Goal: Task Accomplishment & Management: Manage account settings

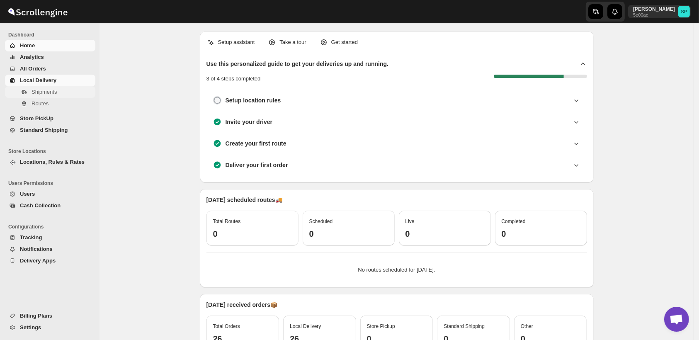
click at [48, 93] on span "Shipments" at bounding box center [44, 92] width 25 height 6
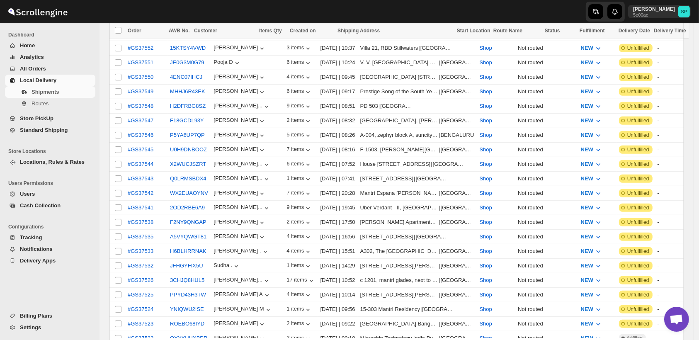
scroll to position [415, 0]
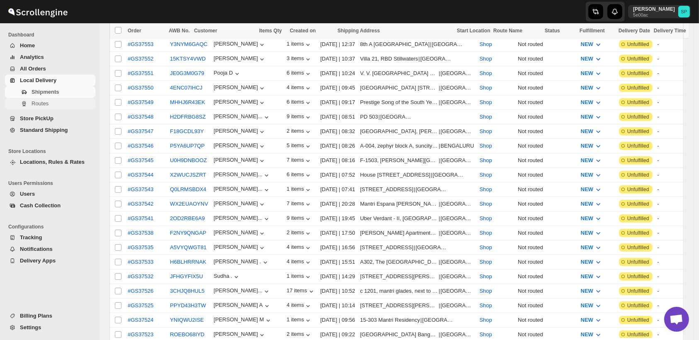
click at [49, 104] on span "Routes" at bounding box center [63, 104] width 62 height 8
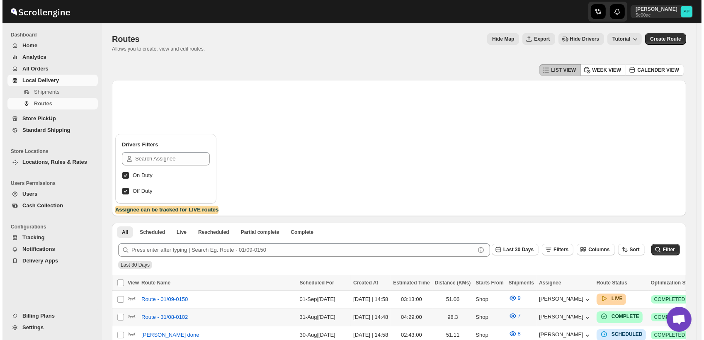
scroll to position [138, 0]
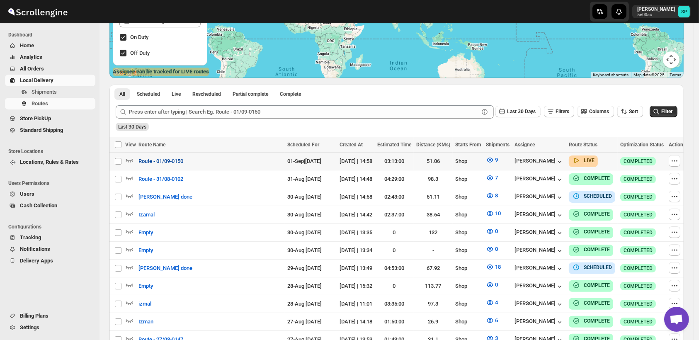
click at [170, 159] on span "Route - 01/09-0150" at bounding box center [161, 161] width 45 height 8
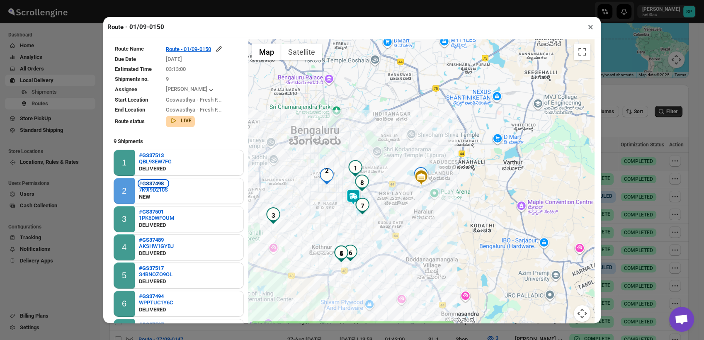
click at [151, 183] on b "#GS37498" at bounding box center [151, 183] width 25 height 6
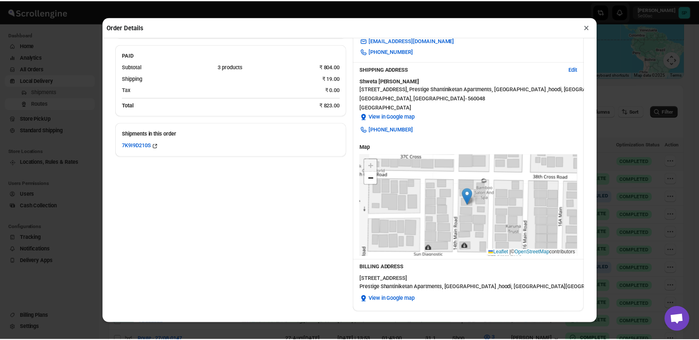
scroll to position [0, 0]
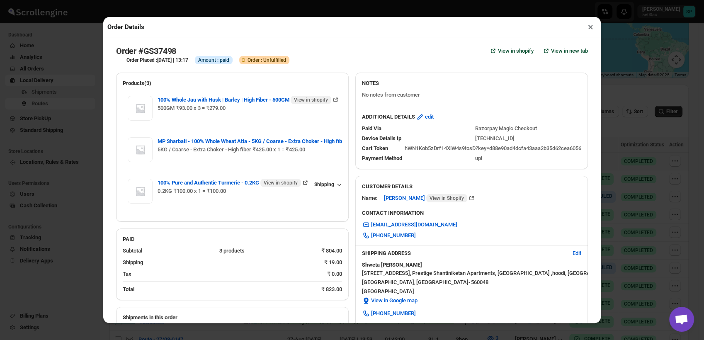
drag, startPoint x: 589, startPoint y: 31, endPoint x: 589, endPoint y: 43, distance: 12.0
click at [589, 31] on button "×" at bounding box center [591, 27] width 12 height 12
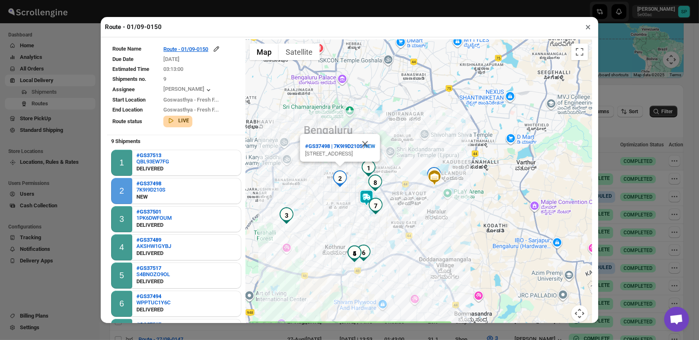
click at [588, 29] on button "×" at bounding box center [588, 27] width 12 height 12
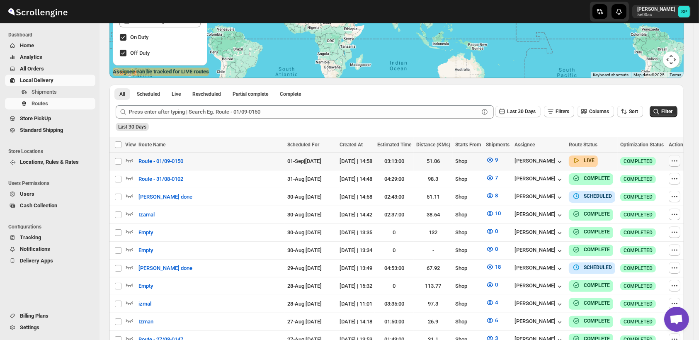
click at [671, 160] on icon "button" at bounding box center [675, 161] width 8 height 8
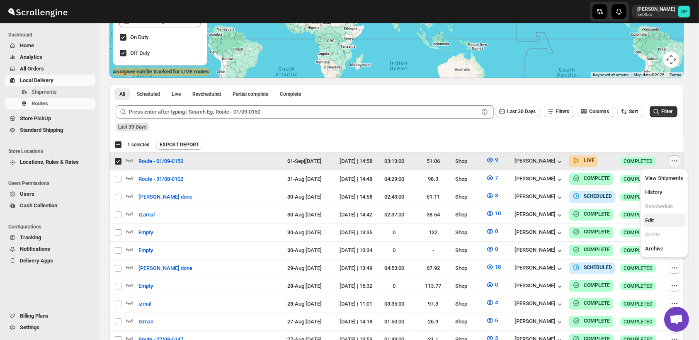
click at [647, 222] on span "Edit" at bounding box center [649, 220] width 9 height 6
checkbox input "false"
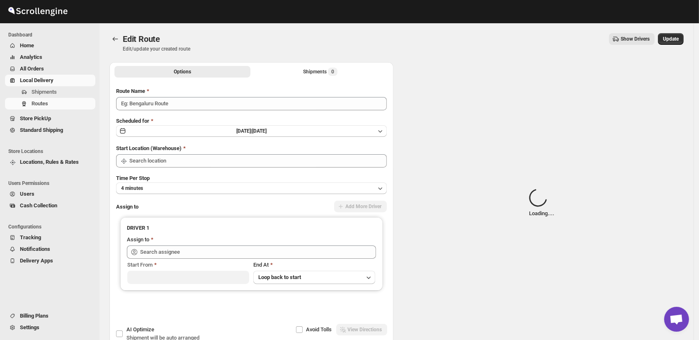
type input "Route - 01/09-0150"
type input "Shop"
type input "[PERSON_NAME] ([EMAIL_ADDRESS][DOMAIN_NAME])"
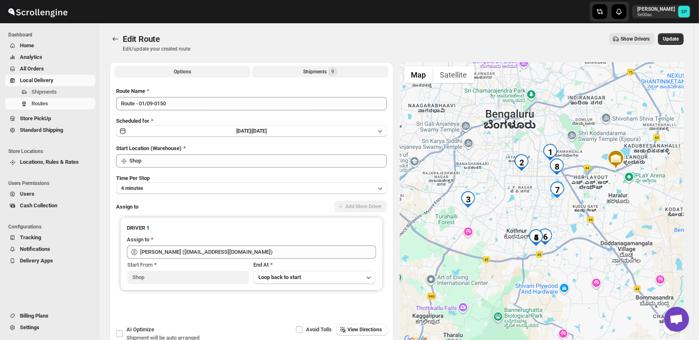
click at [319, 71] on div "Shipments 9" at bounding box center [320, 72] width 34 height 8
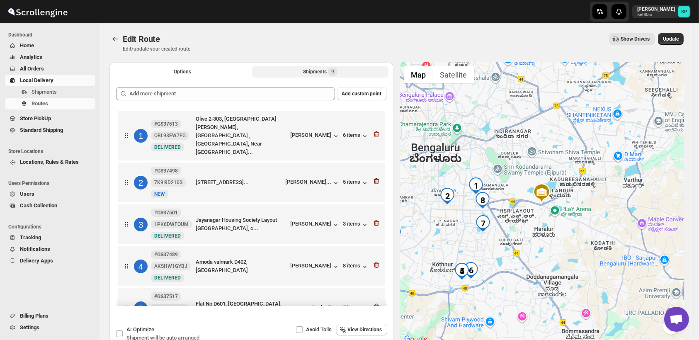
click at [374, 177] on icon "button" at bounding box center [376, 181] width 8 height 8
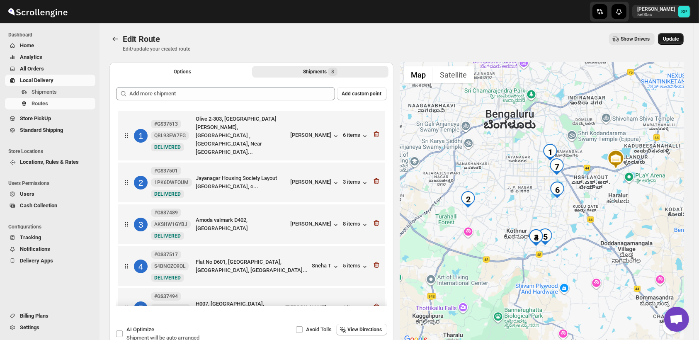
click at [674, 38] on span "Update" at bounding box center [671, 39] width 16 height 7
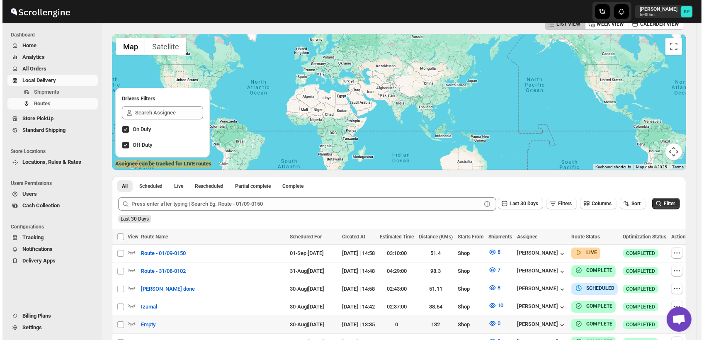
scroll to position [92, 0]
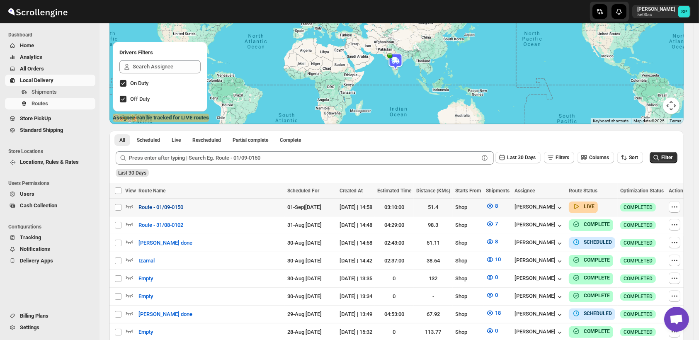
click at [170, 207] on span "Route - 01/09-0150" at bounding box center [161, 207] width 45 height 8
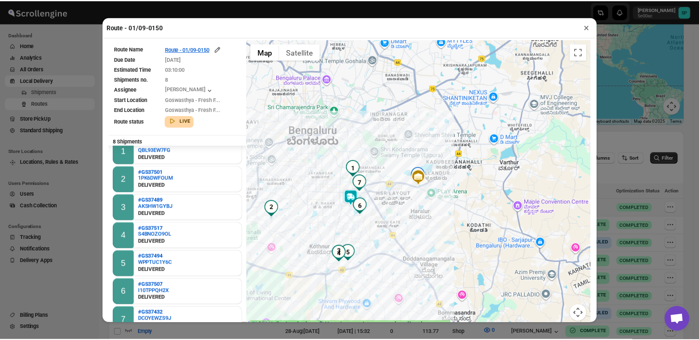
scroll to position [23, 0]
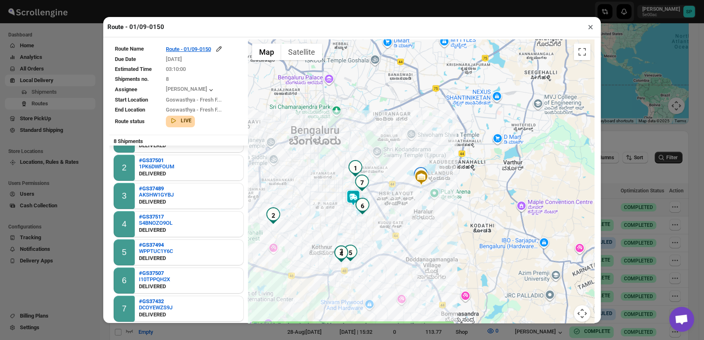
click at [587, 28] on button "×" at bounding box center [591, 27] width 12 height 12
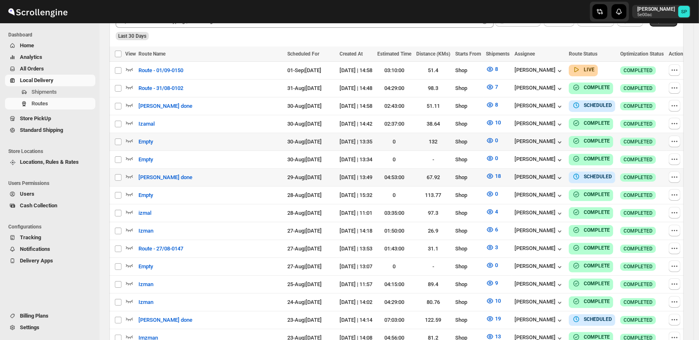
scroll to position [92, 0]
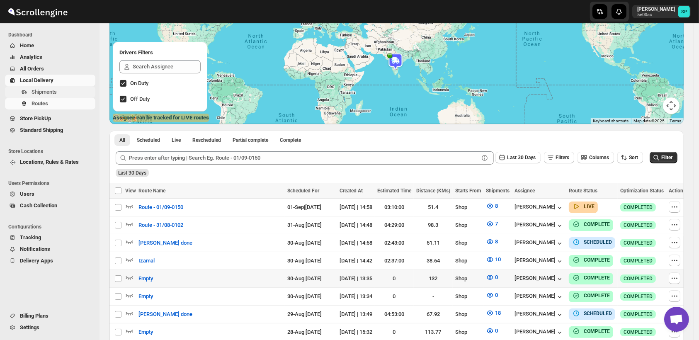
click at [51, 95] on span "Shipments" at bounding box center [44, 92] width 25 height 6
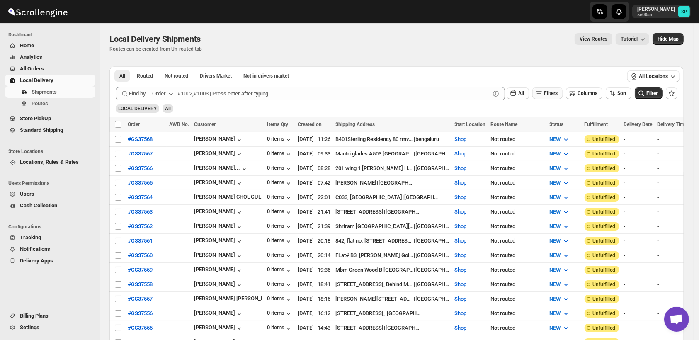
click at [553, 95] on span "Filters" at bounding box center [551, 93] width 14 height 6
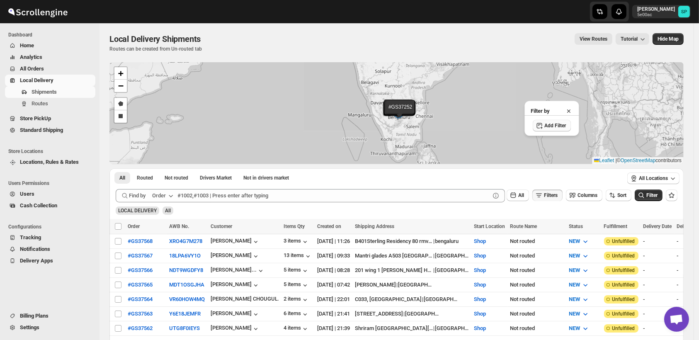
click at [550, 128] on span "Add Filter" at bounding box center [556, 125] width 22 height 7
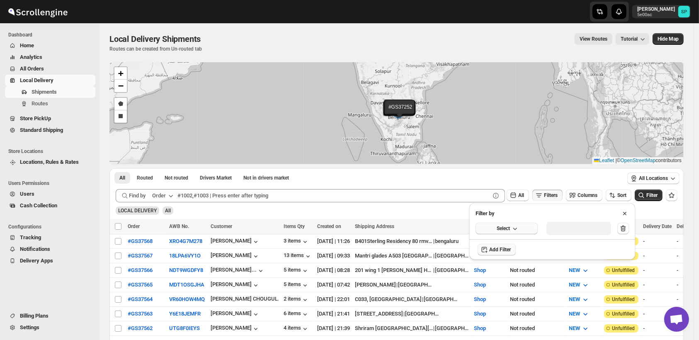
click at [501, 232] on button "Select" at bounding box center [507, 229] width 62 height 12
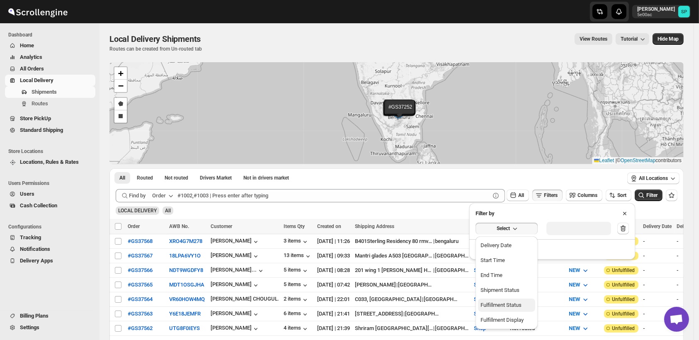
click at [499, 303] on div "Fulfillment Status" at bounding box center [501, 305] width 41 height 8
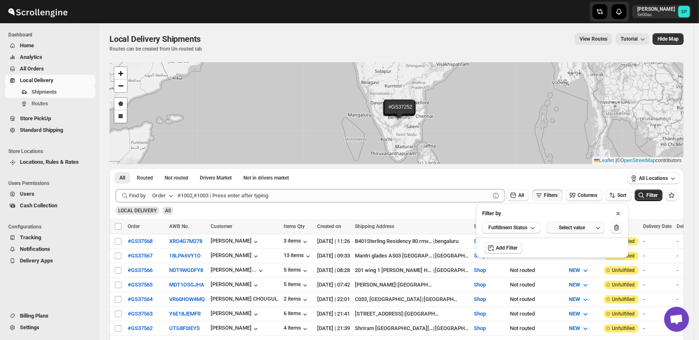
click at [572, 230] on div "Select value" at bounding box center [572, 227] width 41 height 7
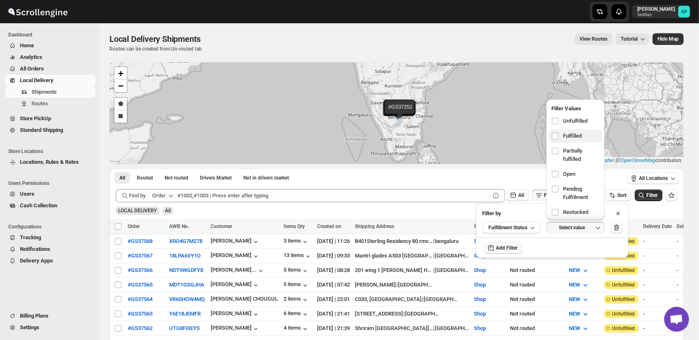
click at [569, 118] on span "Unfulfilled" at bounding box center [575, 121] width 24 height 8
click at [559, 118] on input "checkbox" at bounding box center [555, 121] width 7 height 7
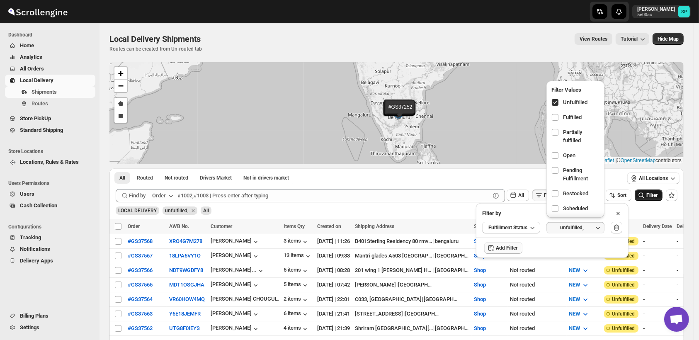
click at [656, 194] on span "Filter" at bounding box center [652, 195] width 11 height 6
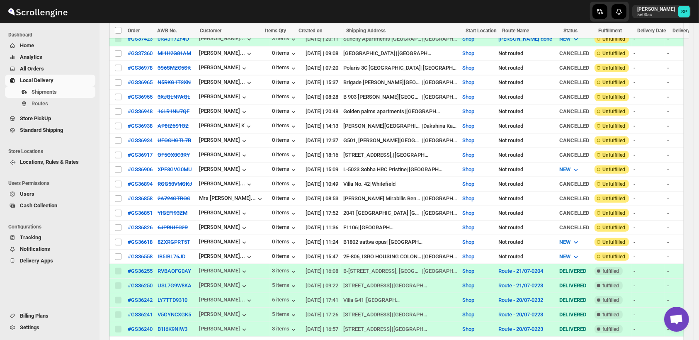
scroll to position [599, 0]
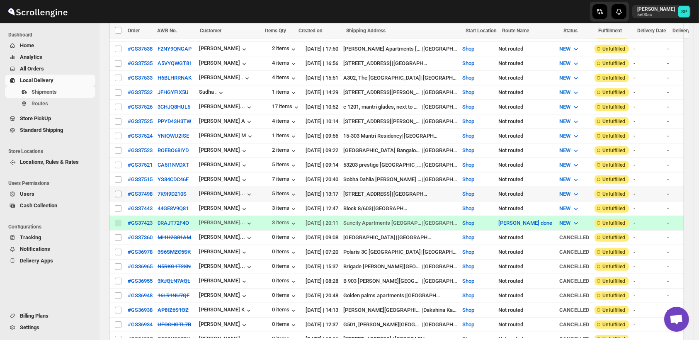
click at [119, 191] on input "Select shipment" at bounding box center [118, 194] width 7 height 7
checkbox input "true"
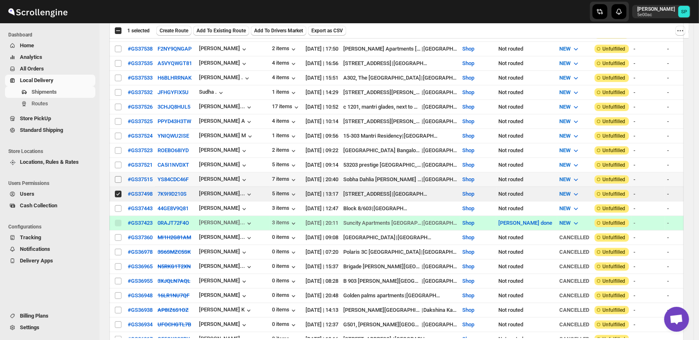
click at [116, 176] on input "Select shipment" at bounding box center [118, 179] width 7 height 7
checkbox input "true"
click at [119, 162] on input "Select shipment" at bounding box center [118, 165] width 7 height 7
checkbox input "true"
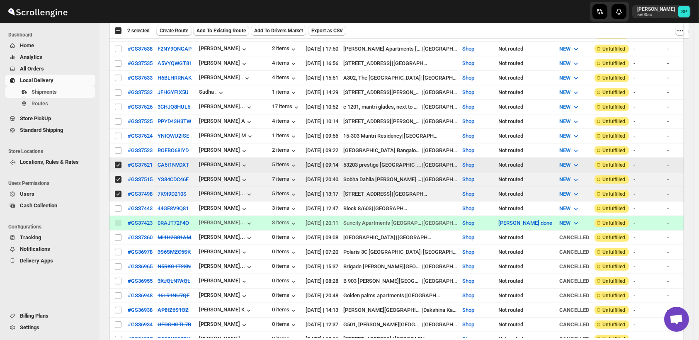
click at [117, 147] on input "Select shipment" at bounding box center [118, 150] width 7 height 7
checkbox input "true"
click at [119, 133] on input "Select shipment" at bounding box center [118, 136] width 7 height 7
checkbox input "true"
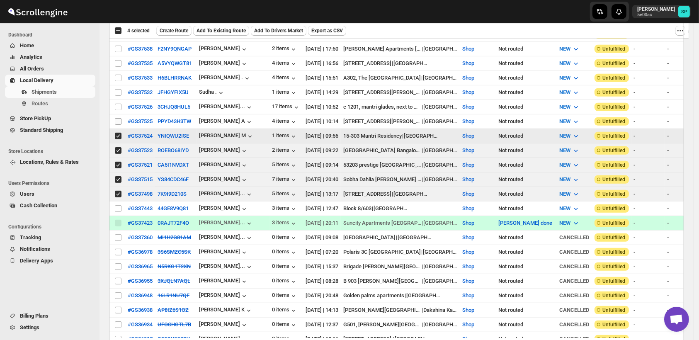
click at [119, 118] on span at bounding box center [117, 121] width 7 height 7
click at [119, 118] on input "Select shipment" at bounding box center [118, 121] width 7 height 7
checkbox input "false"
click at [119, 104] on input "Select shipment" at bounding box center [118, 107] width 7 height 7
checkbox input "true"
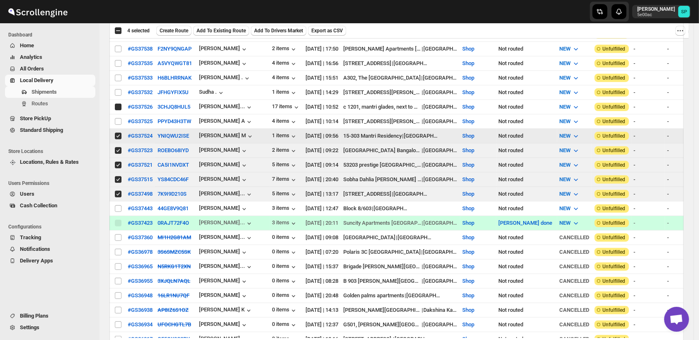
click at [118, 89] on input "Select shipment" at bounding box center [118, 92] width 7 height 7
checkbox input "true"
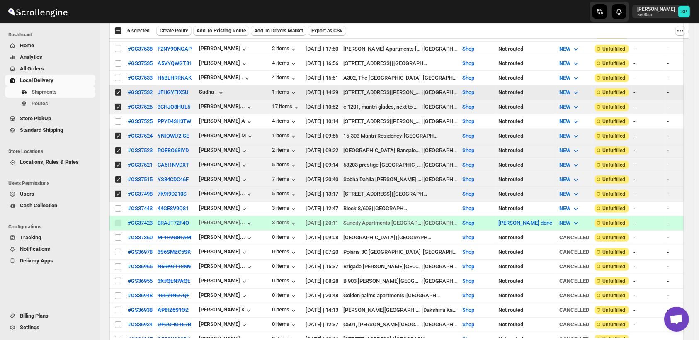
click at [119, 118] on input "Select shipment" at bounding box center [118, 121] width 7 height 7
checkbox input "true"
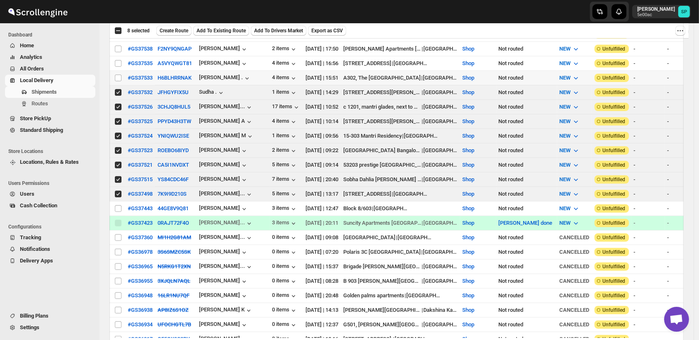
click at [119, 81] on input "Select shipment" at bounding box center [118, 78] width 7 height 7
checkbox input "true"
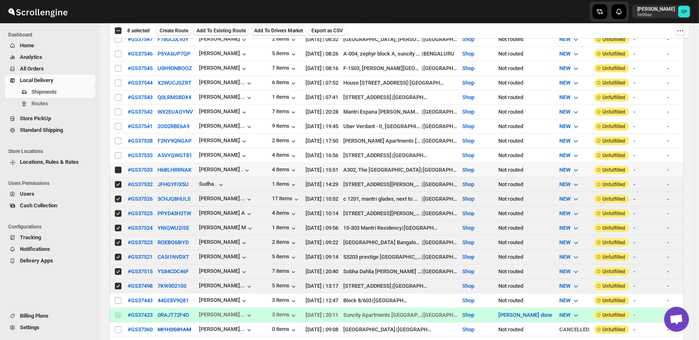
click at [117, 152] on input "Select shipment" at bounding box center [118, 155] width 7 height 7
checkbox input "true"
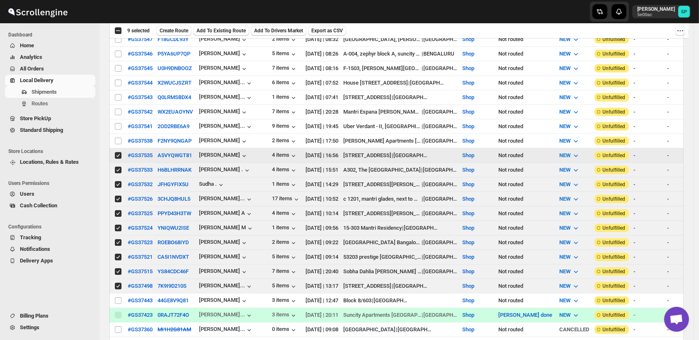
click at [119, 134] on td "Select shipment" at bounding box center [117, 141] width 16 height 15
click at [117, 123] on input "Select shipment" at bounding box center [118, 126] width 7 height 7
checkbox input "true"
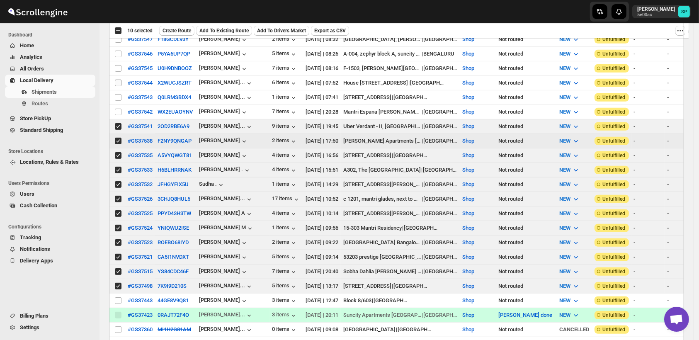
click at [119, 109] on input "Select shipment" at bounding box center [118, 112] width 7 height 7
checkbox input "true"
click at [119, 94] on input "Select shipment" at bounding box center [118, 97] width 7 height 7
checkbox input "true"
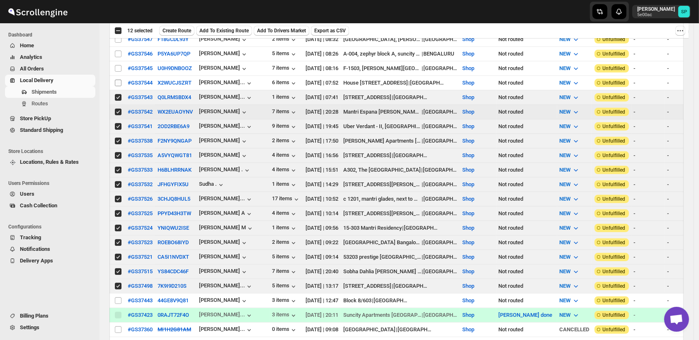
checkbox input "true"
click at [119, 80] on input "Select shipment" at bounding box center [118, 83] width 7 height 7
checkbox input "true"
click at [119, 65] on input "Select shipment" at bounding box center [118, 68] width 7 height 7
checkbox input "true"
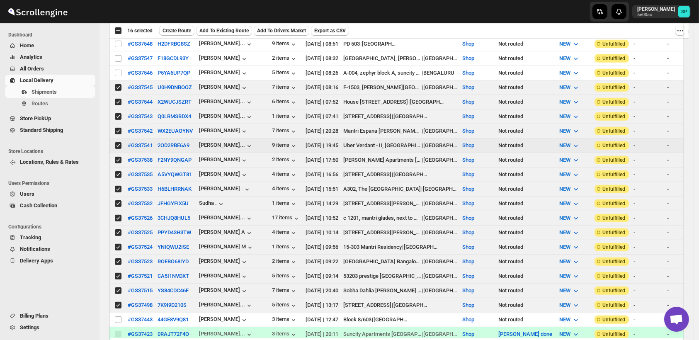
scroll to position [415, 0]
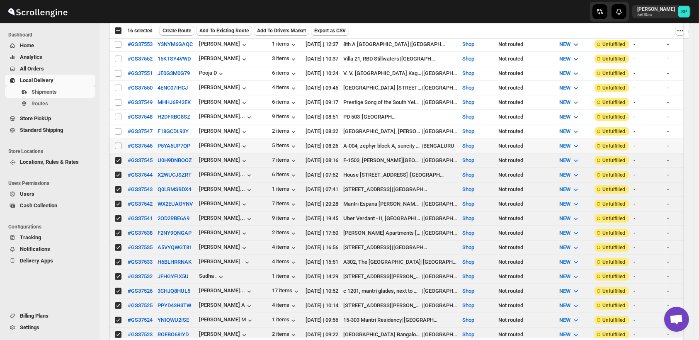
click at [117, 143] on input "Select shipment" at bounding box center [118, 146] width 7 height 7
checkbox input "true"
click at [116, 128] on input "Select shipment" at bounding box center [118, 131] width 7 height 7
checkbox input "true"
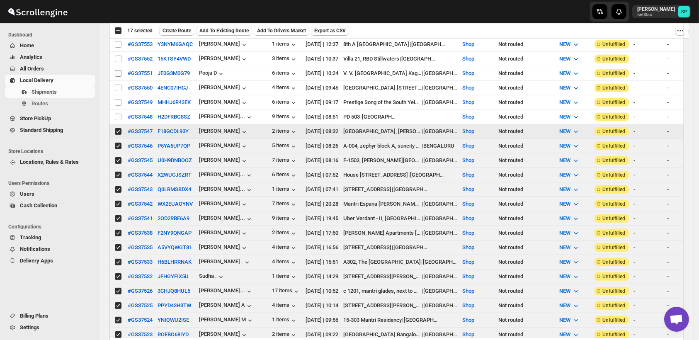
click at [118, 114] on input "Select shipment" at bounding box center [118, 117] width 7 height 7
checkbox input "true"
click at [118, 99] on input "Select shipment" at bounding box center [118, 102] width 7 height 7
checkbox input "true"
click at [117, 85] on input "Select shipment" at bounding box center [118, 88] width 7 height 7
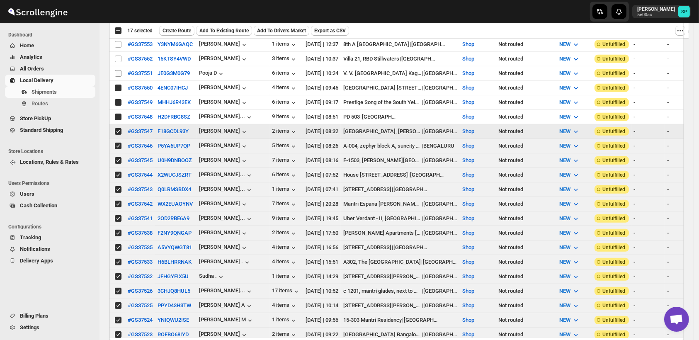
checkbox input "true"
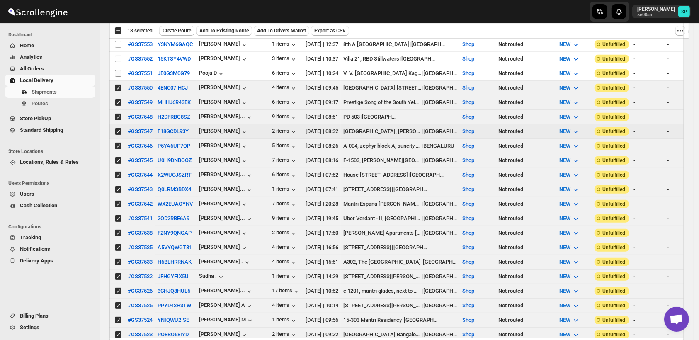
click at [118, 70] on input "Select shipment" at bounding box center [118, 73] width 7 height 7
checkbox input "true"
click at [119, 56] on input "Select shipment" at bounding box center [118, 59] width 7 height 7
checkbox input "true"
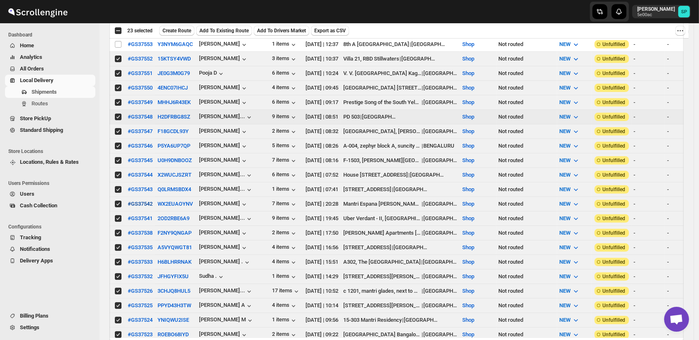
scroll to position [322, 0]
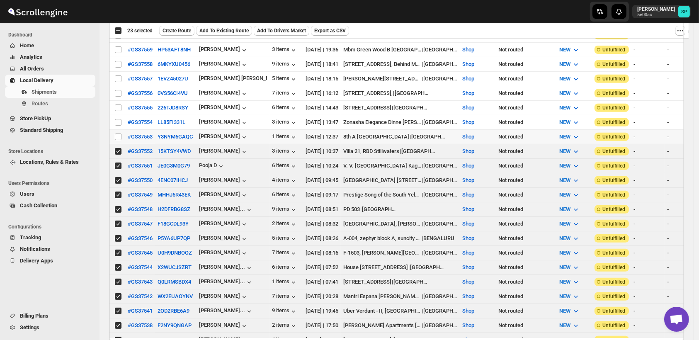
drag, startPoint x: 114, startPoint y: 128, endPoint x: 119, endPoint y: 65, distance: 63.3
click at [114, 133] on span at bounding box center [117, 136] width 7 height 7
click at [115, 134] on input "Select shipment" at bounding box center [118, 137] width 7 height 7
checkbox input "false"
click at [117, 115] on td "Select shipment" at bounding box center [117, 122] width 16 height 15
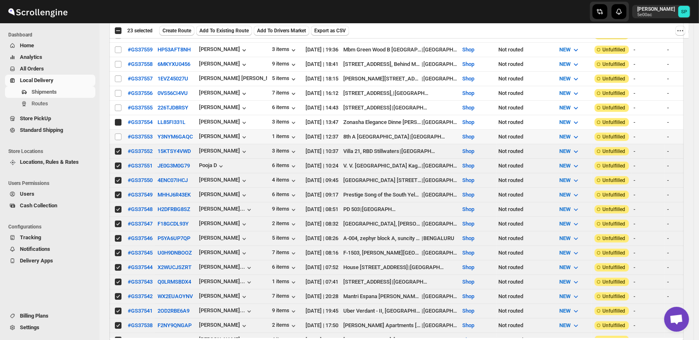
click at [117, 92] on td "Select shipment" at bounding box center [117, 93] width 16 height 15
click at [120, 86] on td "Select shipment" at bounding box center [117, 93] width 16 height 15
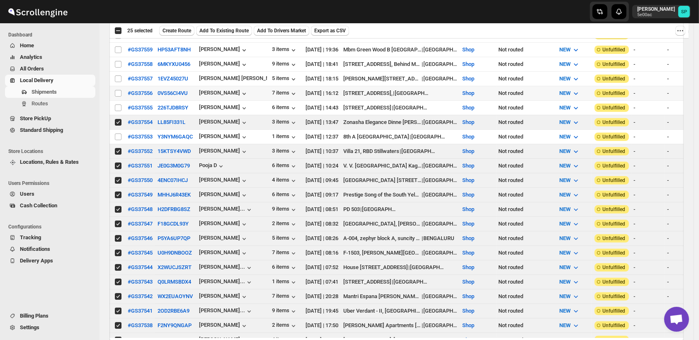
checkbox input "false"
checkbox input "true"
click at [119, 61] on input "Select shipment" at bounding box center [118, 64] width 7 height 7
checkbox input "true"
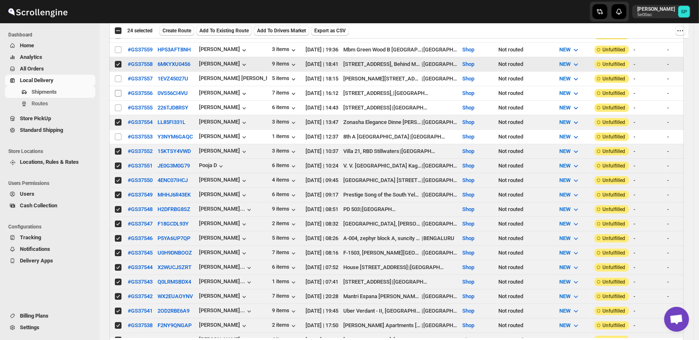
click at [118, 90] on input "Select shipment" at bounding box center [118, 93] width 7 height 7
checkbox input "true"
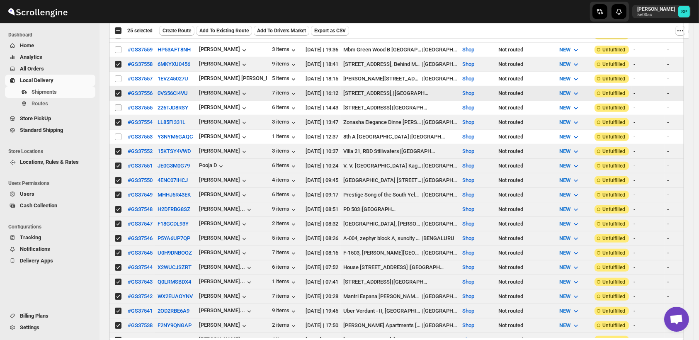
click at [119, 105] on input "Select shipment" at bounding box center [118, 108] width 7 height 7
checkbox input "true"
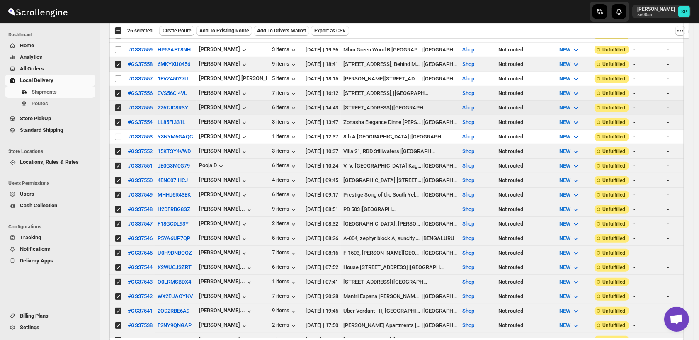
click at [118, 134] on input "Select shipment" at bounding box center [118, 137] width 7 height 7
checkbox input "true"
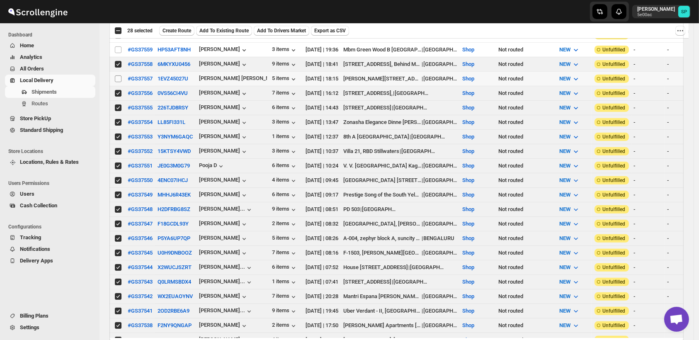
click at [117, 75] on input "Select shipment" at bounding box center [118, 78] width 7 height 7
checkbox input "true"
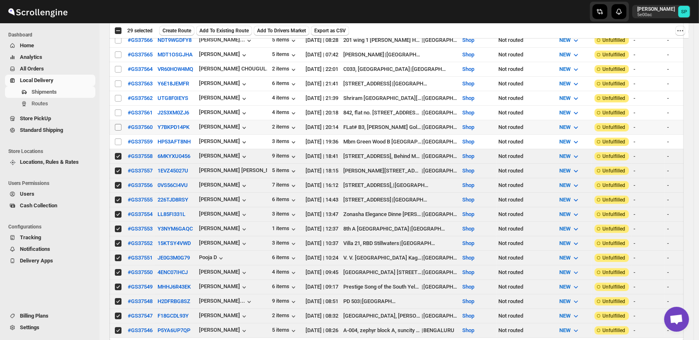
click at [118, 124] on input "Select shipment" at bounding box center [118, 127] width 7 height 7
checkbox input "true"
click at [119, 139] on input "Select shipment" at bounding box center [118, 142] width 7 height 7
checkbox input "true"
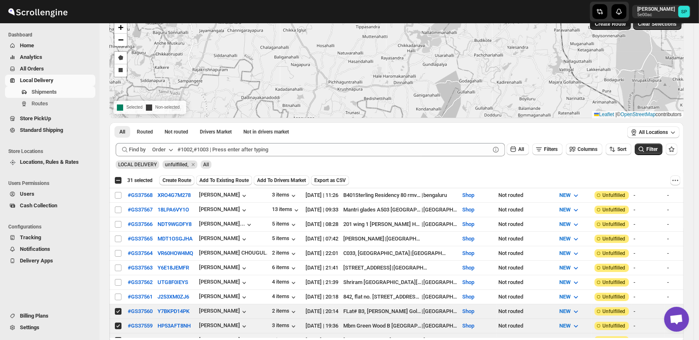
scroll to position [0, 0]
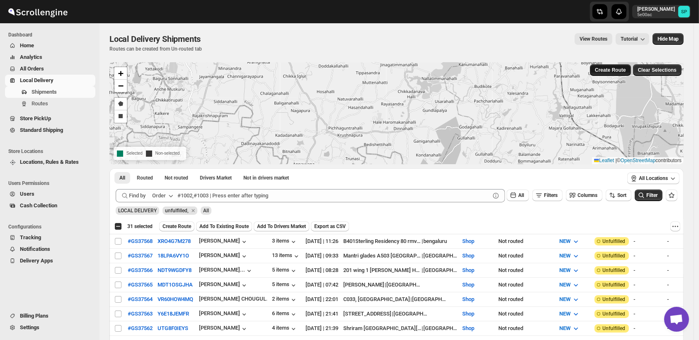
click at [625, 69] on span "Create Route" at bounding box center [610, 70] width 31 height 7
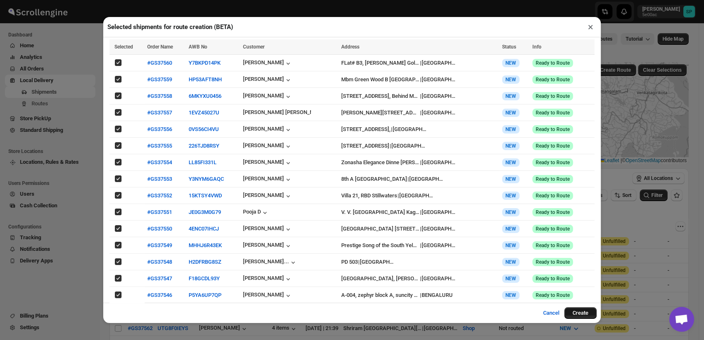
click at [579, 311] on button "Create" at bounding box center [580, 313] width 32 height 12
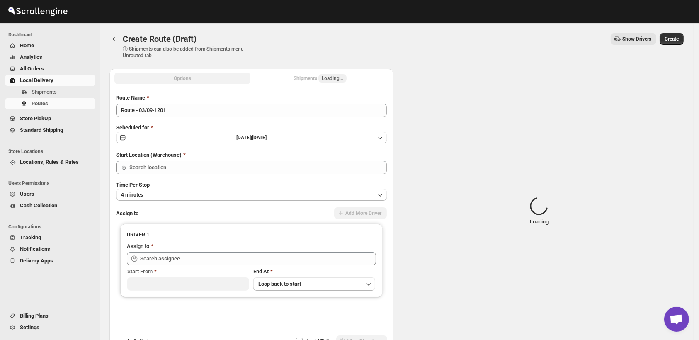
type input "Shop"
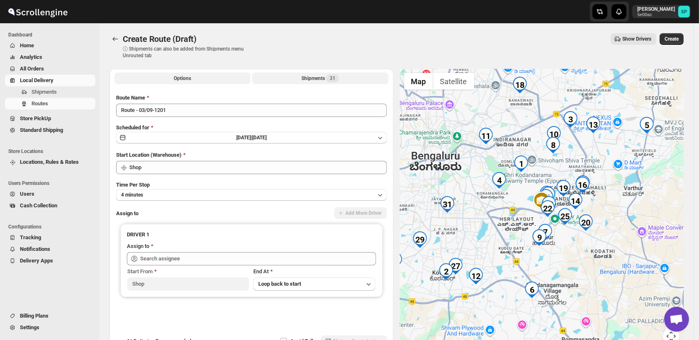
click at [309, 78] on div "Shipments 31" at bounding box center [319, 78] width 37 height 8
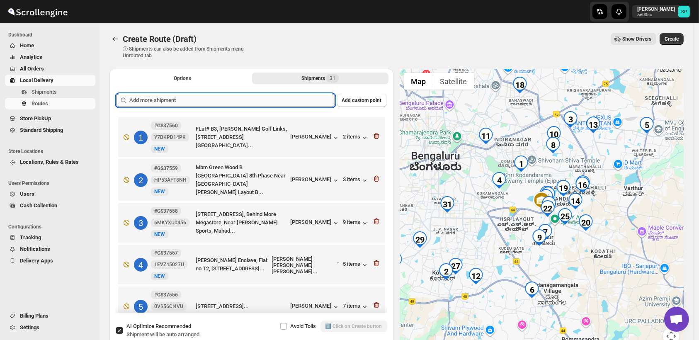
click at [245, 101] on input "text" at bounding box center [232, 100] width 206 height 13
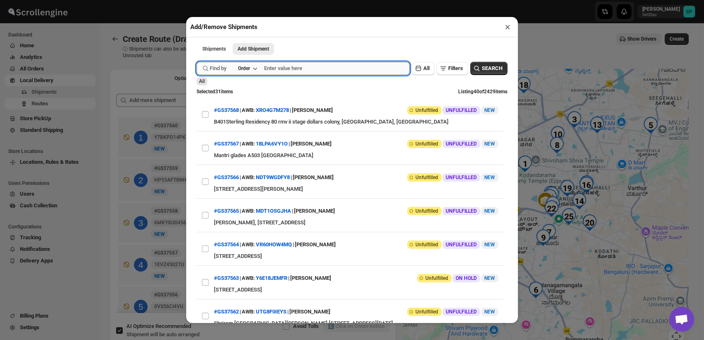
click at [314, 67] on input "text" at bounding box center [337, 68] width 146 height 13
type input "37511"
click at [482, 70] on span "SEARCH" at bounding box center [492, 68] width 21 height 8
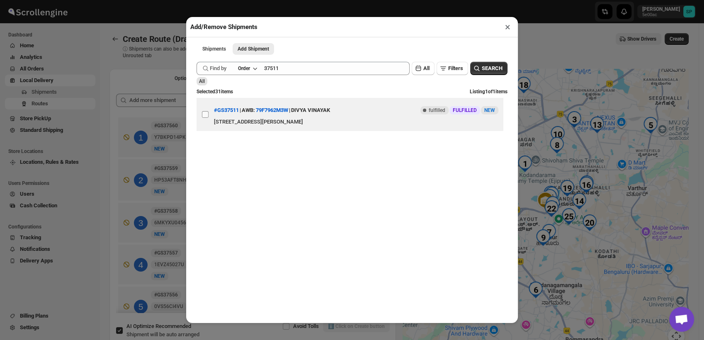
click at [203, 117] on input "View details for 68b454a9c0fa9a00bc7101fc" at bounding box center [205, 114] width 7 height 7
checkbox input "true"
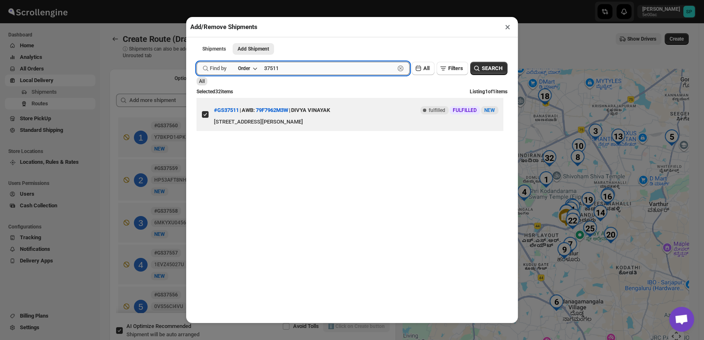
click at [283, 72] on input "37511" at bounding box center [329, 68] width 131 height 13
type input "37518"
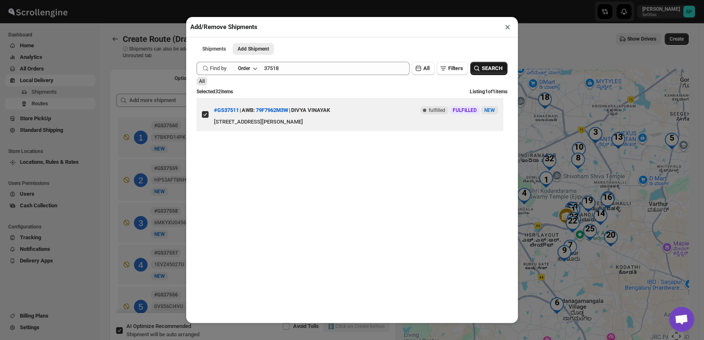
click at [482, 68] on span "SEARCH" at bounding box center [492, 68] width 21 height 8
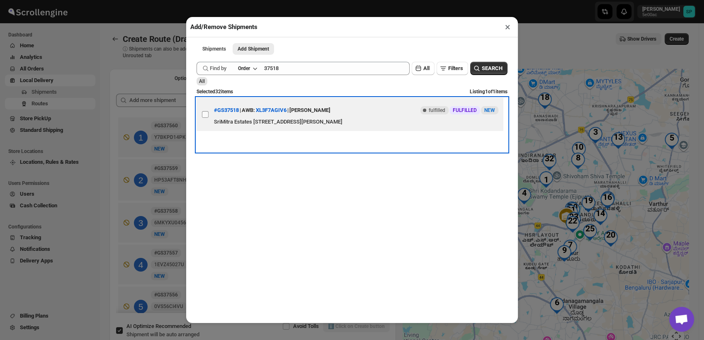
click at [204, 118] on span at bounding box center [205, 114] width 7 height 7
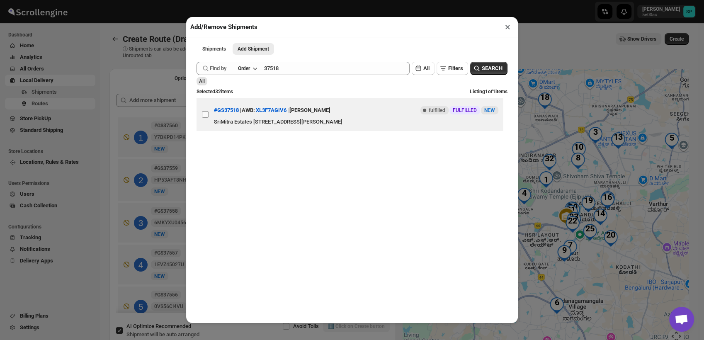
click at [204, 118] on input "View details for 68b4dfc9c0fa9a00bc710964" at bounding box center [205, 114] width 7 height 7
checkbox input "true"
click at [507, 28] on button "×" at bounding box center [508, 27] width 12 height 12
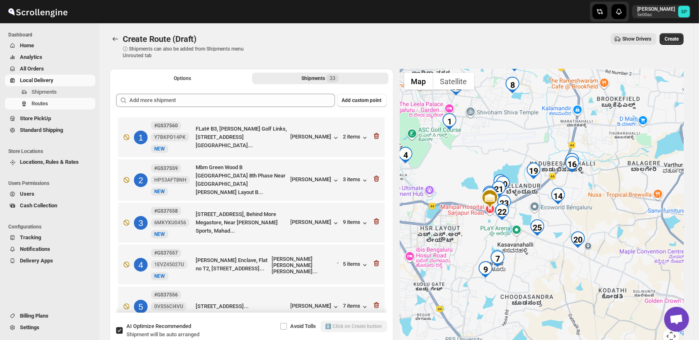
drag, startPoint x: 599, startPoint y: 237, endPoint x: 610, endPoint y: 185, distance: 53.5
click at [610, 185] on div at bounding box center [542, 212] width 284 height 286
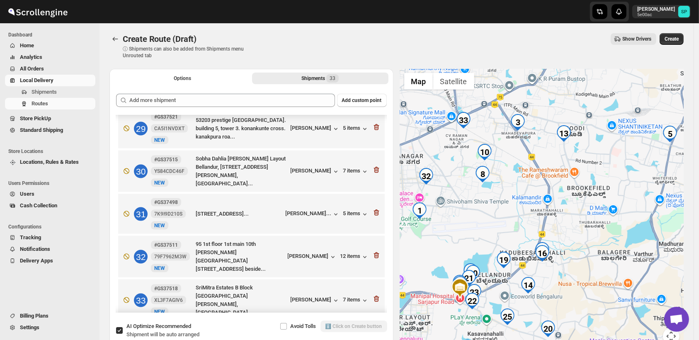
scroll to position [1199, 0]
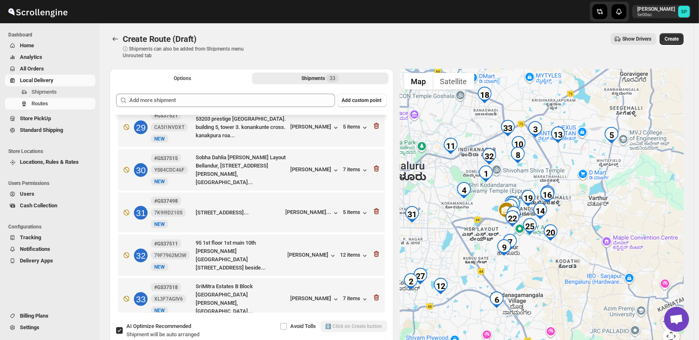
drag, startPoint x: 450, startPoint y: 171, endPoint x: 458, endPoint y: 165, distance: 9.5
click at [458, 165] on div at bounding box center [542, 212] width 284 height 286
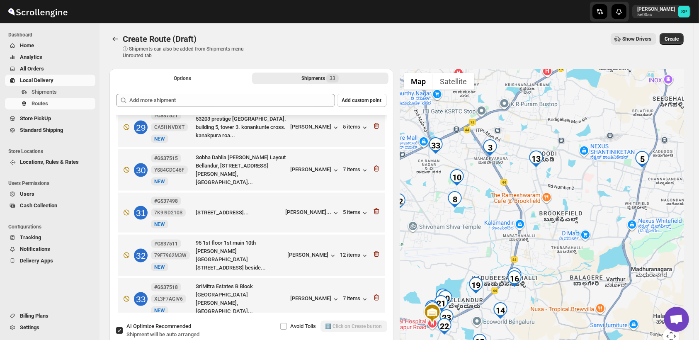
drag, startPoint x: 630, startPoint y: 208, endPoint x: 542, endPoint y: 277, distance: 111.3
click at [540, 278] on div at bounding box center [542, 212] width 284 height 286
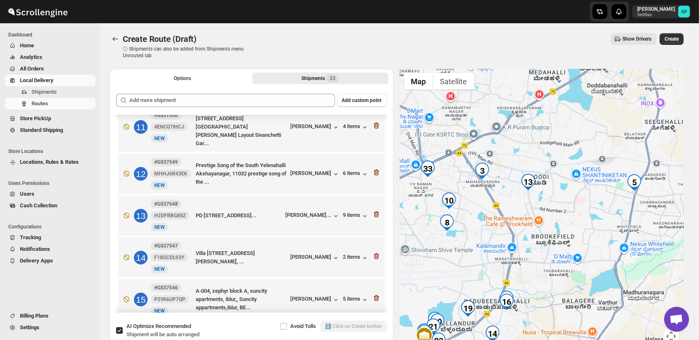
scroll to position [416, 0]
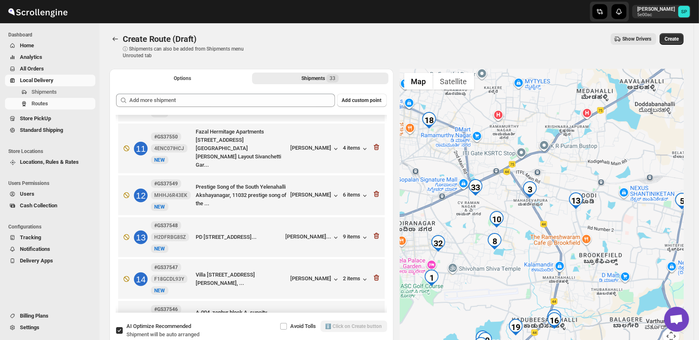
drag, startPoint x: 496, startPoint y: 216, endPoint x: 542, endPoint y: 237, distance: 50.7
click at [542, 237] on div at bounding box center [542, 212] width 284 height 286
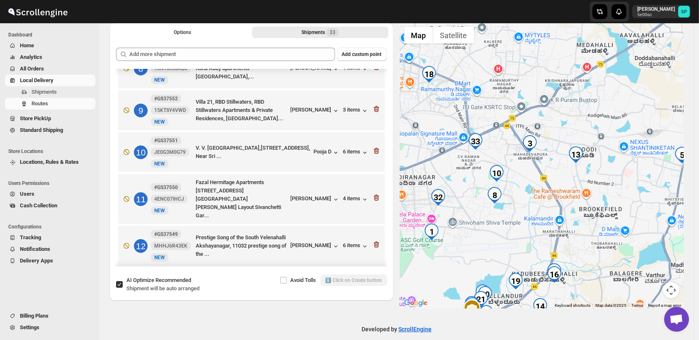
scroll to position [232, 0]
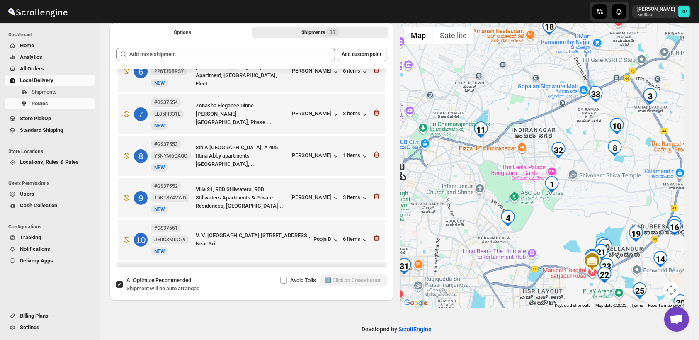
drag, startPoint x: 489, startPoint y: 244, endPoint x: 612, endPoint y: 197, distance: 132.2
click at [612, 197] on div at bounding box center [542, 166] width 284 height 286
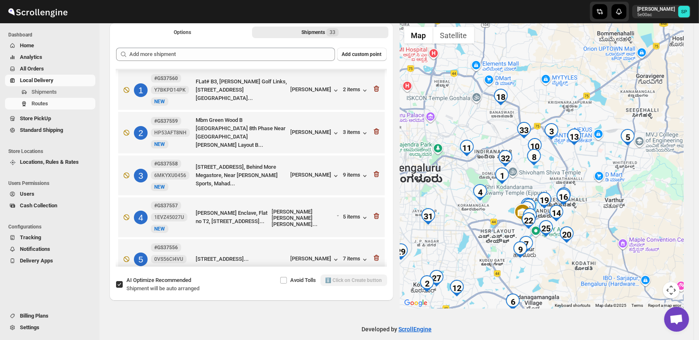
drag, startPoint x: 595, startPoint y: 186, endPoint x: 557, endPoint y: 187, distance: 38.2
click at [553, 184] on div at bounding box center [542, 166] width 284 height 286
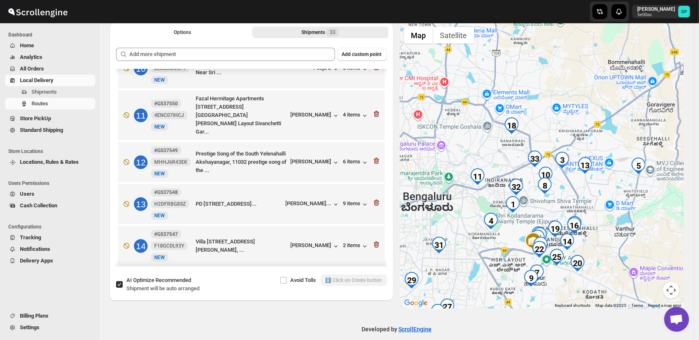
scroll to position [370, 0]
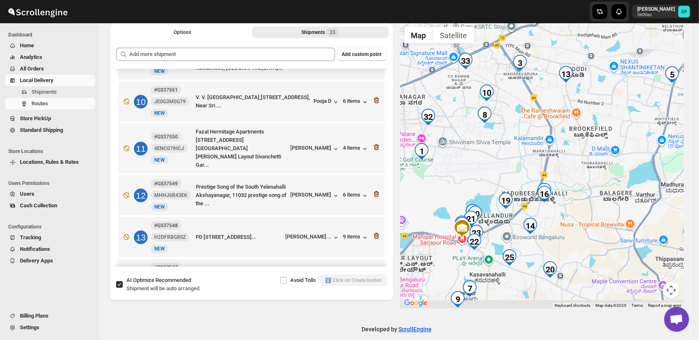
drag, startPoint x: 610, startPoint y: 209, endPoint x: 620, endPoint y: 146, distance: 63.8
click at [620, 146] on div at bounding box center [542, 166] width 284 height 286
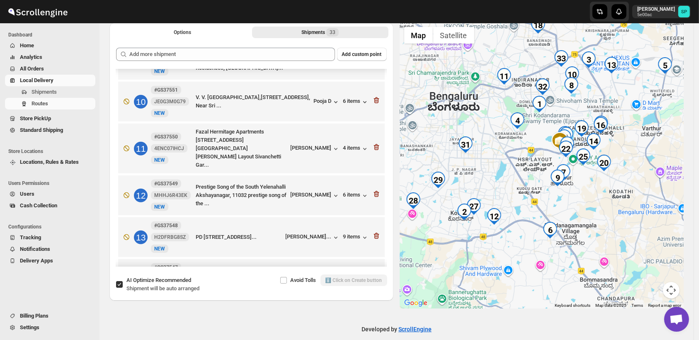
drag, startPoint x: 624, startPoint y: 171, endPoint x: 625, endPoint y: 161, distance: 9.6
click at [625, 161] on div at bounding box center [542, 166] width 284 height 286
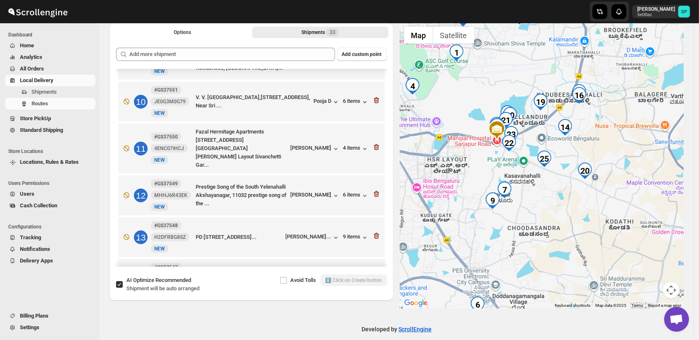
drag, startPoint x: 620, startPoint y: 202, endPoint x: 615, endPoint y: 238, distance: 36.0
click at [615, 238] on div at bounding box center [542, 166] width 284 height 286
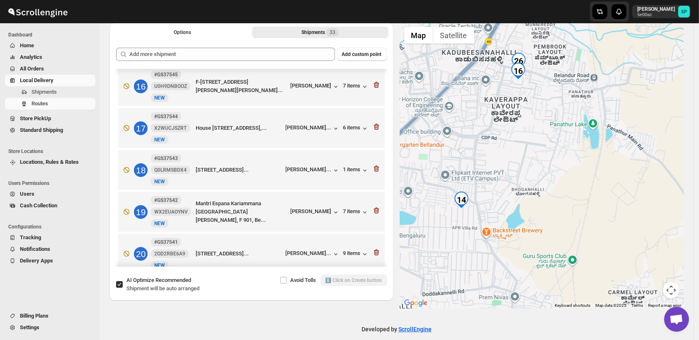
scroll to position [601, 0]
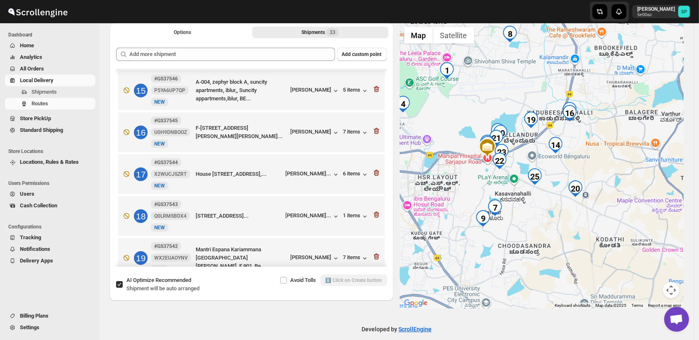
drag, startPoint x: 573, startPoint y: 192, endPoint x: 595, endPoint y: 148, distance: 48.8
click at [595, 148] on div at bounding box center [542, 166] width 284 height 286
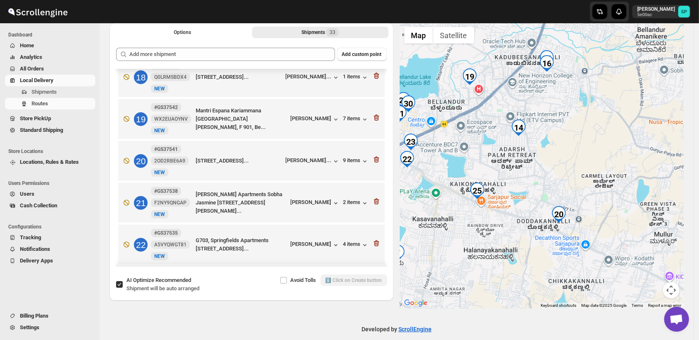
scroll to position [739, 0]
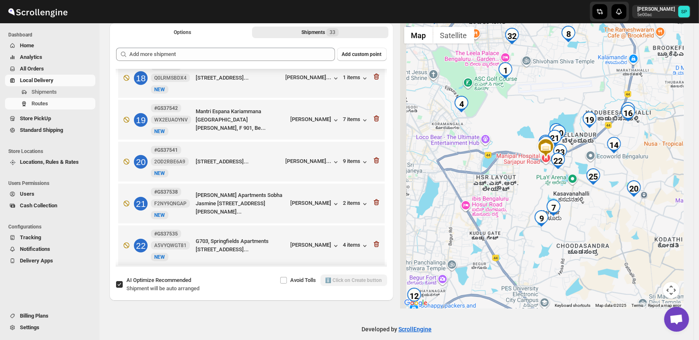
drag, startPoint x: 488, startPoint y: 176, endPoint x: 545, endPoint y: 173, distance: 57.3
click at [545, 173] on div at bounding box center [542, 166] width 284 height 286
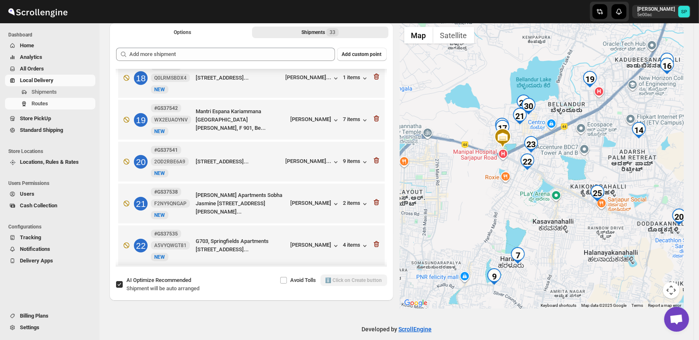
drag, startPoint x: 555, startPoint y: 125, endPoint x: 566, endPoint y: 187, distance: 62.9
click at [566, 187] on div at bounding box center [542, 166] width 284 height 286
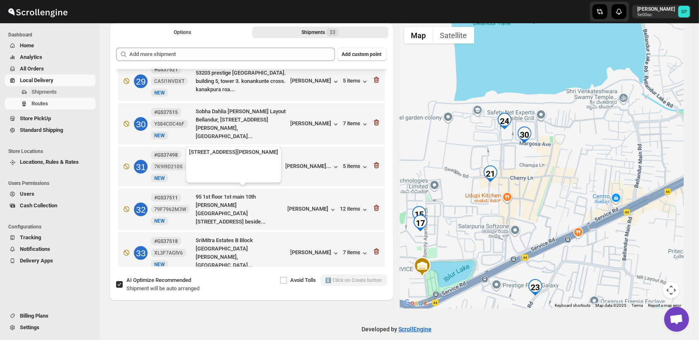
scroll to position [56, 0]
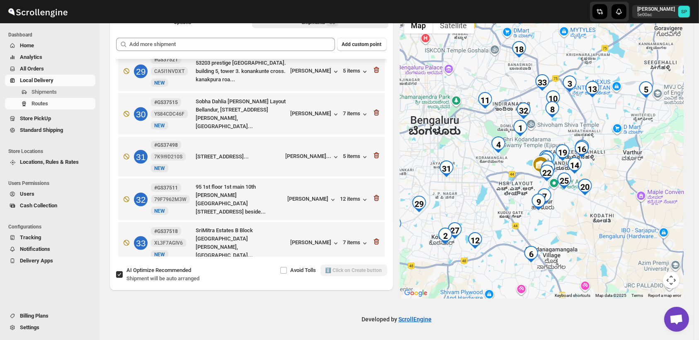
drag, startPoint x: 584, startPoint y: 111, endPoint x: 613, endPoint y: 117, distance: 29.2
click at [613, 117] on div at bounding box center [542, 156] width 284 height 286
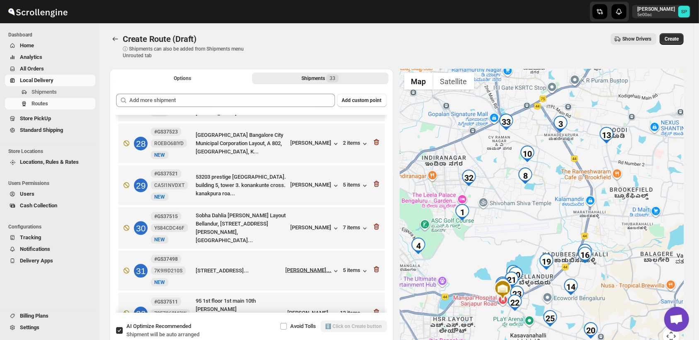
scroll to position [1199, 0]
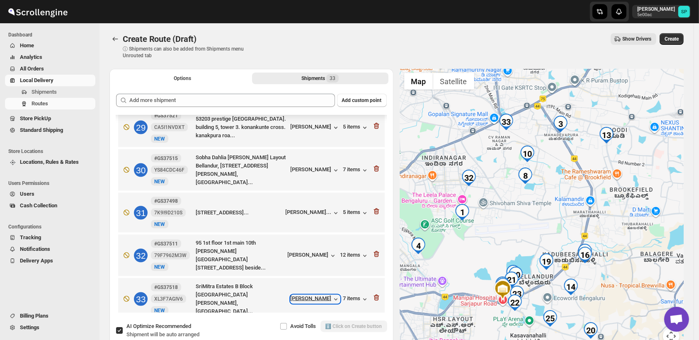
click at [316, 295] on div "[PERSON_NAME]" at bounding box center [315, 299] width 49 height 8
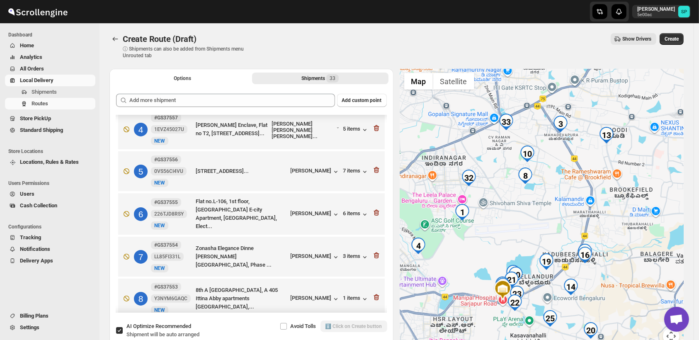
scroll to position [0, 0]
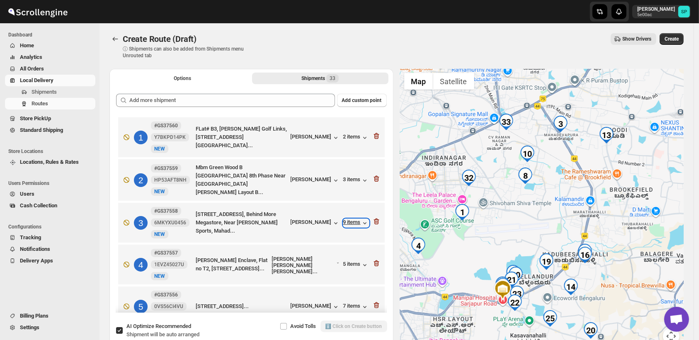
click at [361, 220] on icon "button" at bounding box center [365, 223] width 8 height 8
click at [374, 219] on icon "button" at bounding box center [376, 222] width 5 height 6
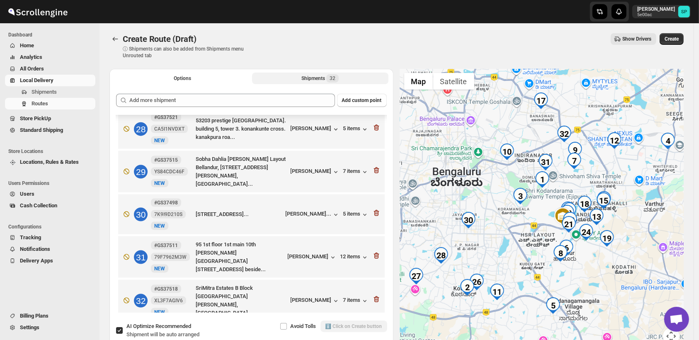
scroll to position [1157, 0]
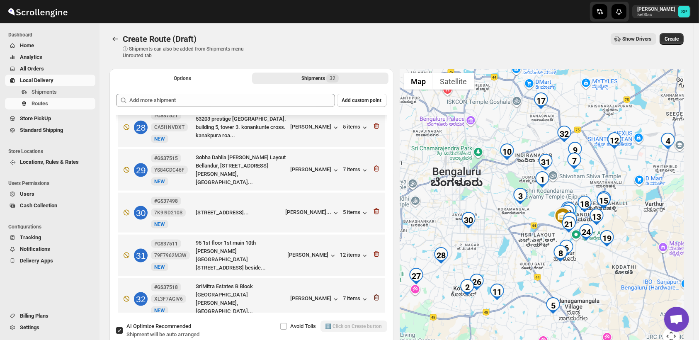
click at [377, 297] on icon "button" at bounding box center [377, 298] width 1 height 2
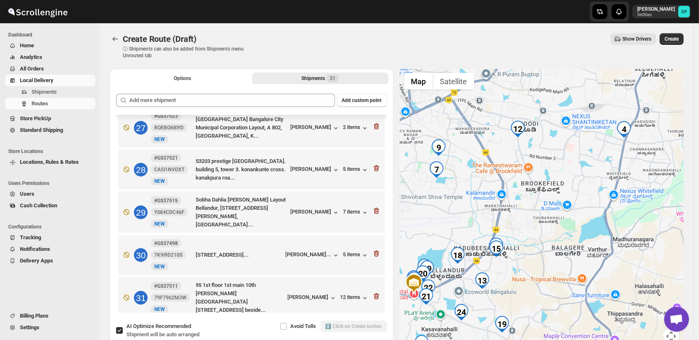
drag, startPoint x: 635, startPoint y: 211, endPoint x: 533, endPoint y: 221, distance: 101.7
click at [533, 221] on div at bounding box center [542, 212] width 284 height 286
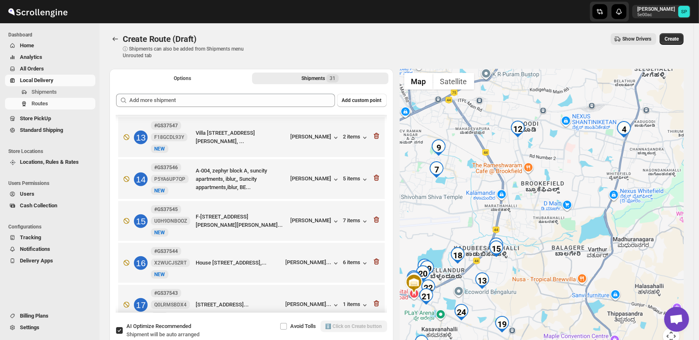
scroll to position [424, 0]
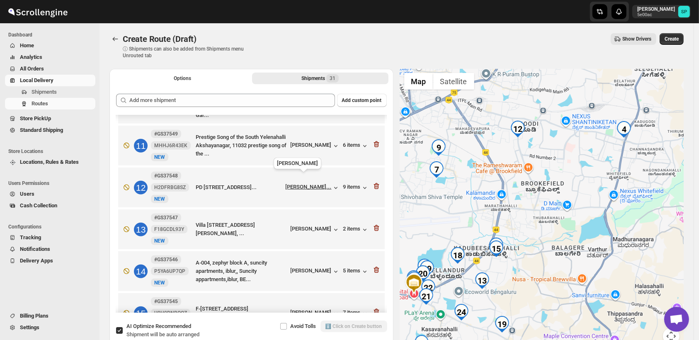
click at [302, 184] on span "[PERSON_NAME]..." at bounding box center [309, 188] width 46 height 8
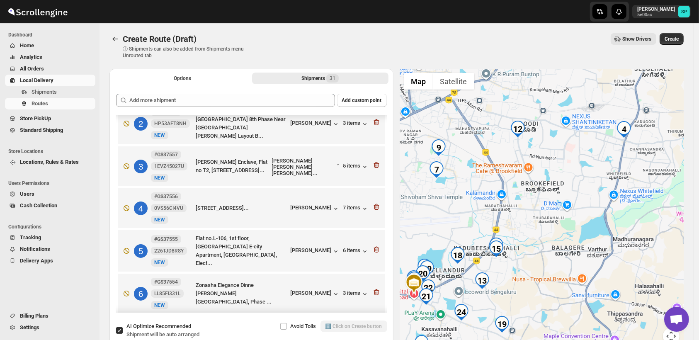
scroll to position [55, 0]
click at [313, 209] on div "[PERSON_NAME]" at bounding box center [315, 210] width 49 height 8
click at [345, 207] on div "7 items" at bounding box center [356, 210] width 26 height 8
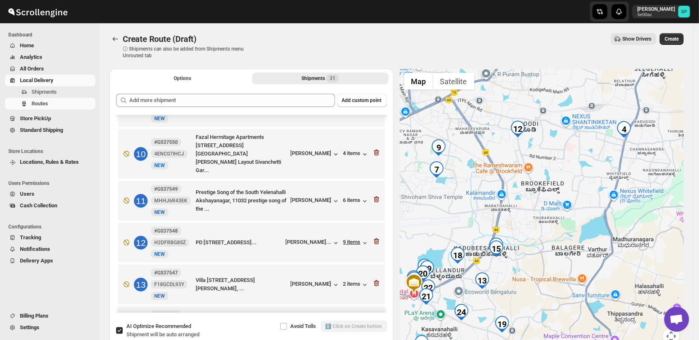
scroll to position [424, 0]
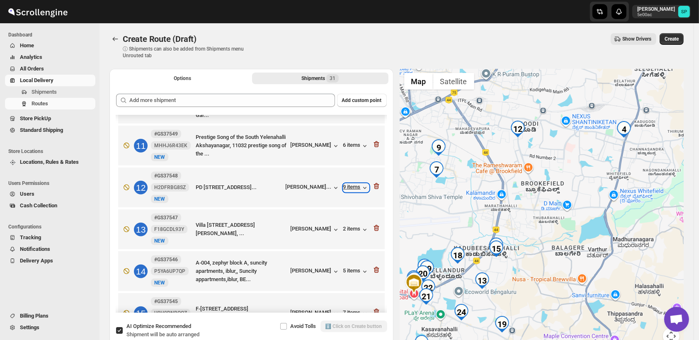
click at [356, 184] on div "9 items" at bounding box center [356, 188] width 26 height 8
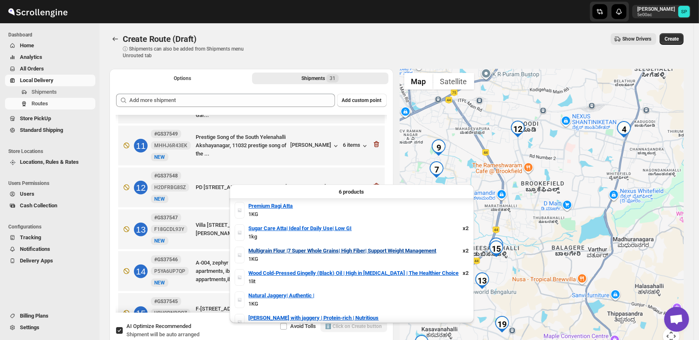
scroll to position [10, 0]
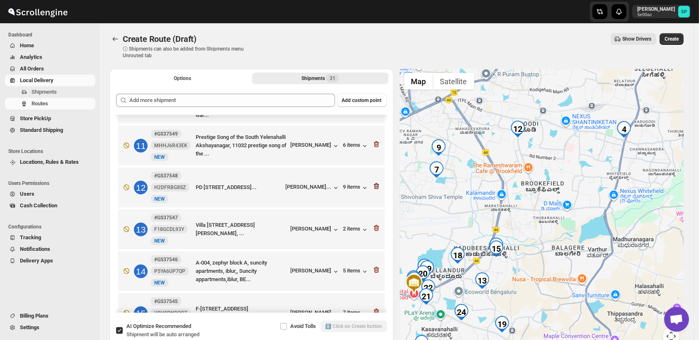
click at [374, 182] on icon "button" at bounding box center [376, 186] width 8 height 8
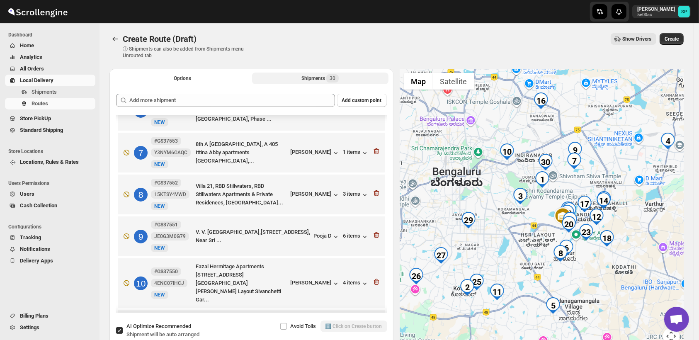
scroll to position [101, 0]
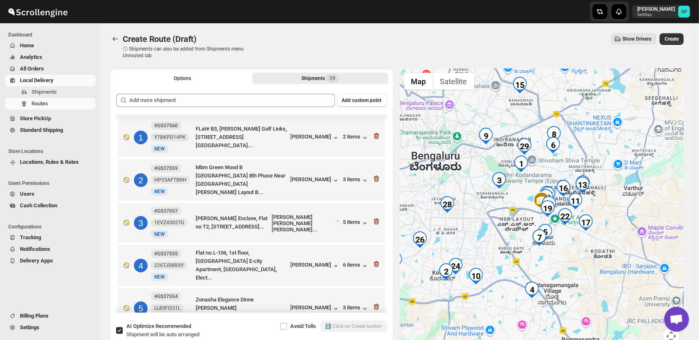
scroll to position [101, 0]
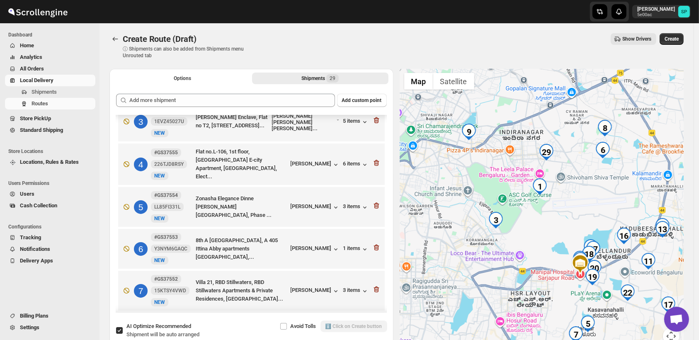
drag, startPoint x: 578, startPoint y: 204, endPoint x: 596, endPoint y: 202, distance: 18.3
click at [596, 202] on div at bounding box center [542, 212] width 284 height 286
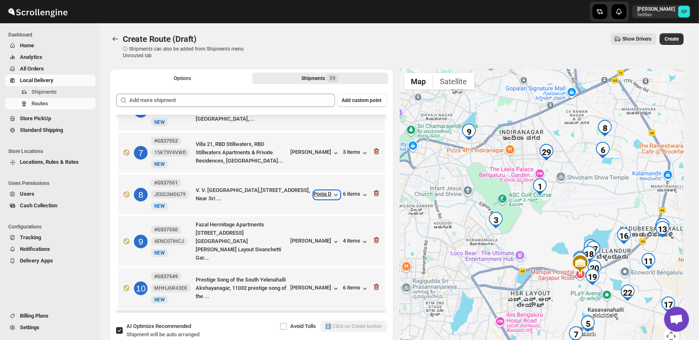
click at [325, 196] on div "Pooja D" at bounding box center [327, 195] width 26 height 8
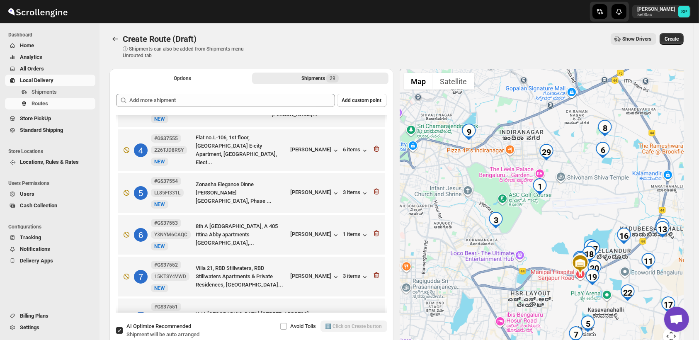
scroll to position [193, 0]
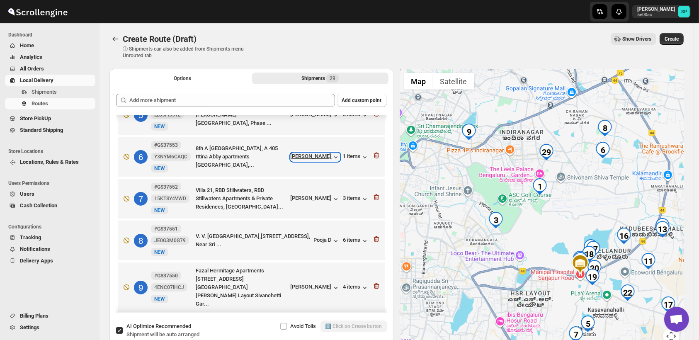
click at [316, 154] on div "[PERSON_NAME]" at bounding box center [315, 157] width 49 height 8
click at [334, 156] on icon "button" at bounding box center [335, 157] width 3 height 2
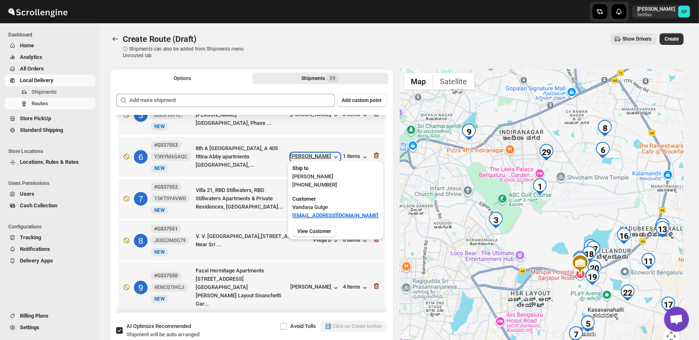
click at [334, 156] on icon "button" at bounding box center [335, 157] width 3 height 2
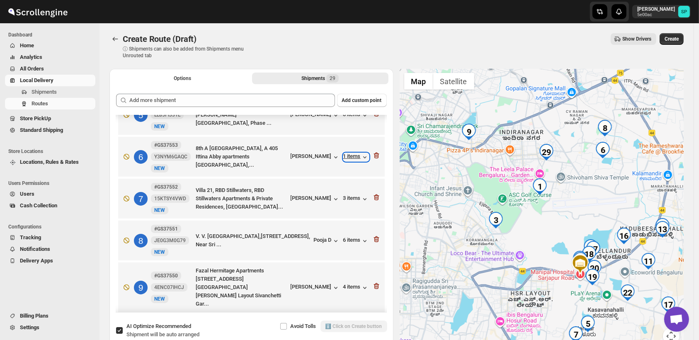
click at [361, 153] on icon "button" at bounding box center [365, 157] width 8 height 8
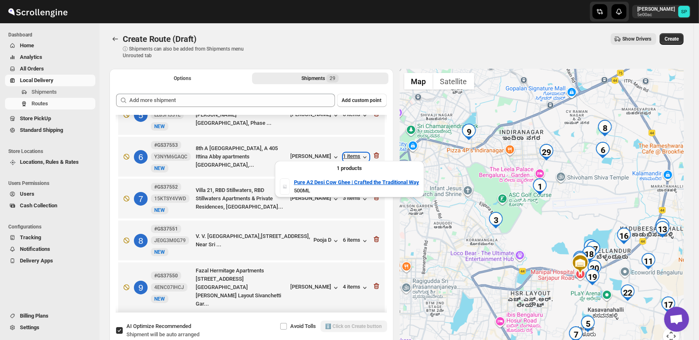
click at [361, 153] on icon "button" at bounding box center [365, 157] width 8 height 8
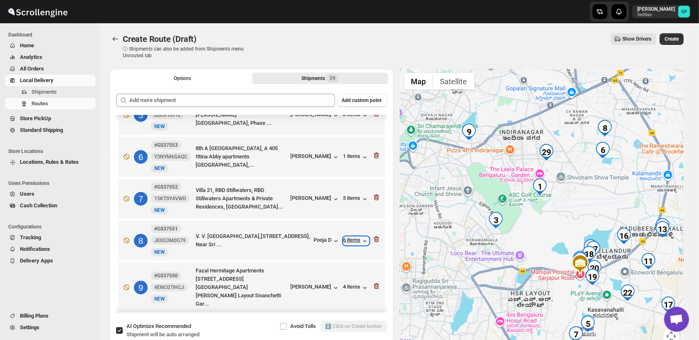
click at [355, 240] on div "6 items" at bounding box center [356, 241] width 26 height 8
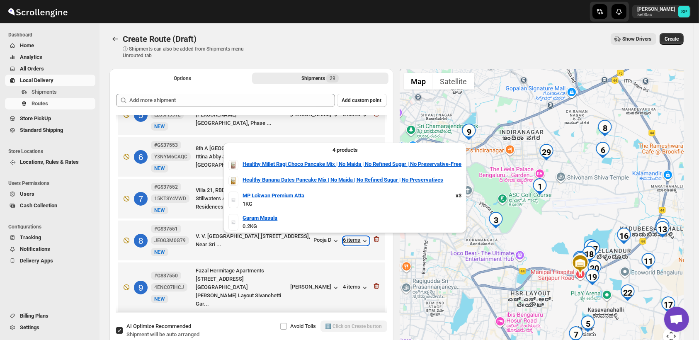
click at [355, 240] on div "6 items" at bounding box center [356, 241] width 26 height 8
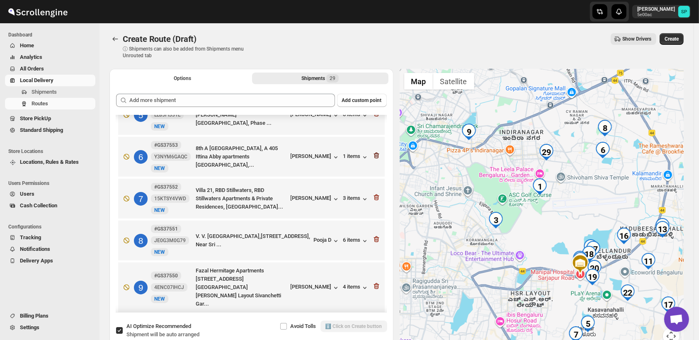
click at [375, 155] on icon "button" at bounding box center [375, 156] width 1 height 2
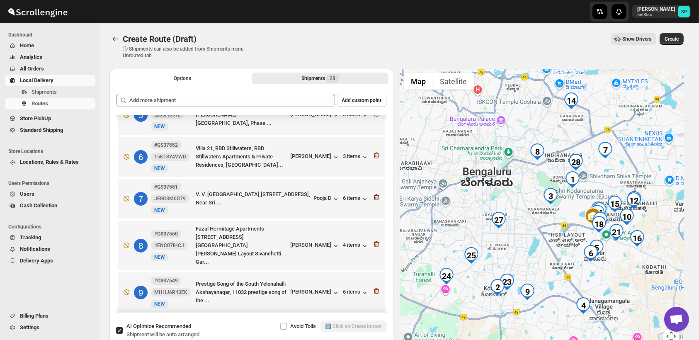
click at [375, 197] on icon "button" at bounding box center [375, 198] width 1 height 2
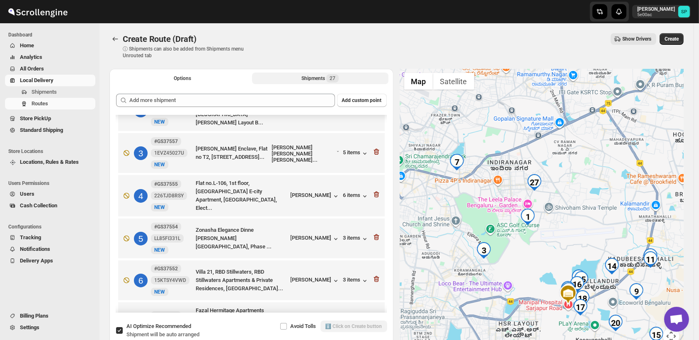
scroll to position [23, 0]
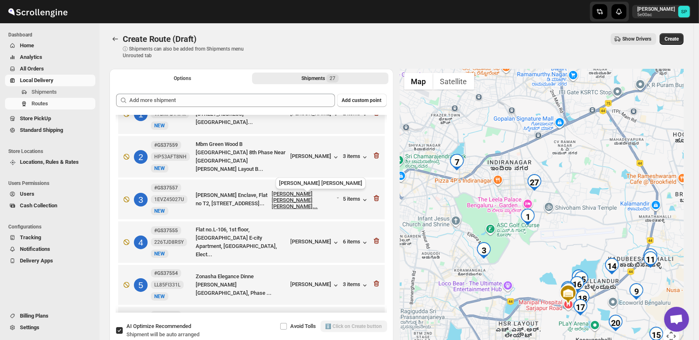
click at [308, 196] on div "[PERSON_NAME] [PERSON_NAME] [PERSON_NAME]..." at bounding box center [304, 200] width 64 height 19
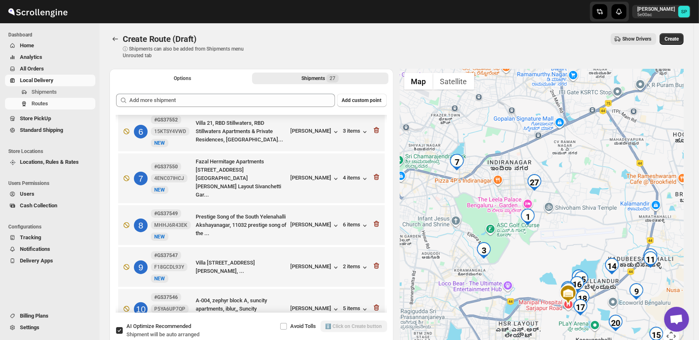
scroll to position [208, 0]
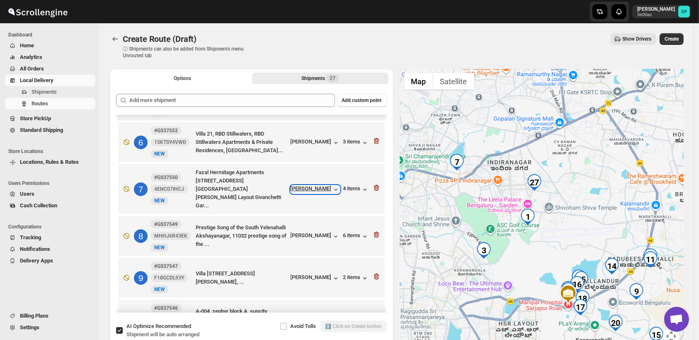
click at [326, 185] on div "[PERSON_NAME]" at bounding box center [315, 189] width 49 height 8
click at [351, 185] on div "4 items" at bounding box center [356, 189] width 26 height 8
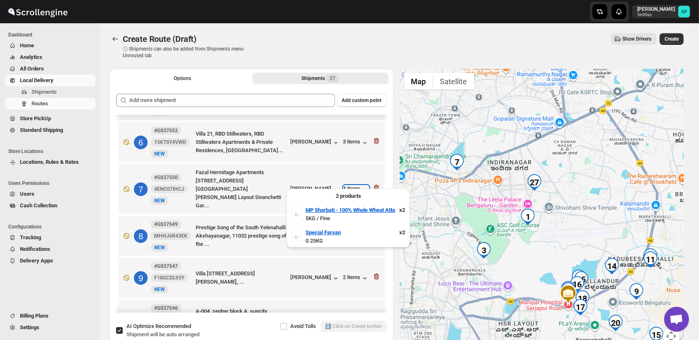
click at [351, 185] on div "4 items" at bounding box center [356, 189] width 26 height 8
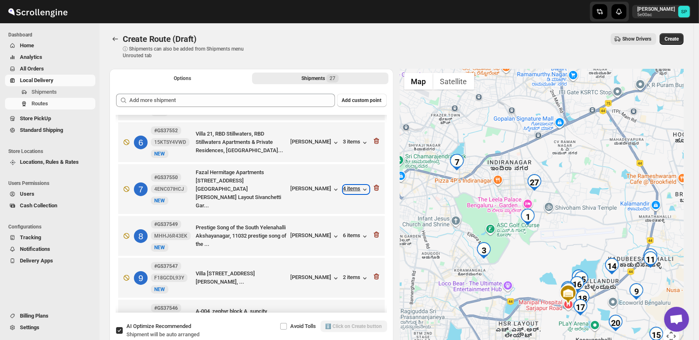
click at [351, 185] on div "4 items" at bounding box center [356, 189] width 26 height 8
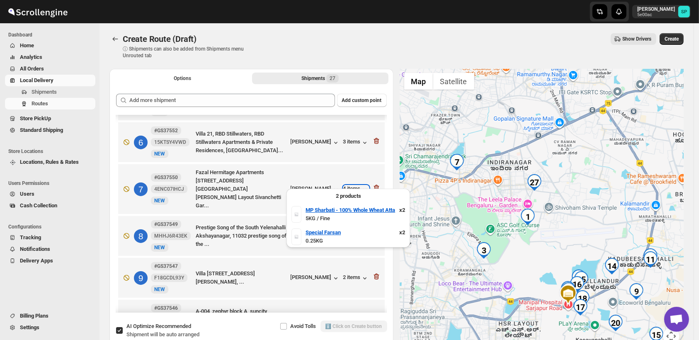
click at [351, 185] on div "4 items" at bounding box center [356, 189] width 26 height 8
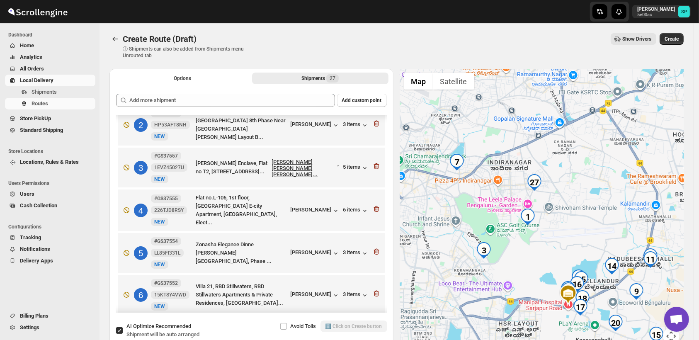
scroll to position [0, 0]
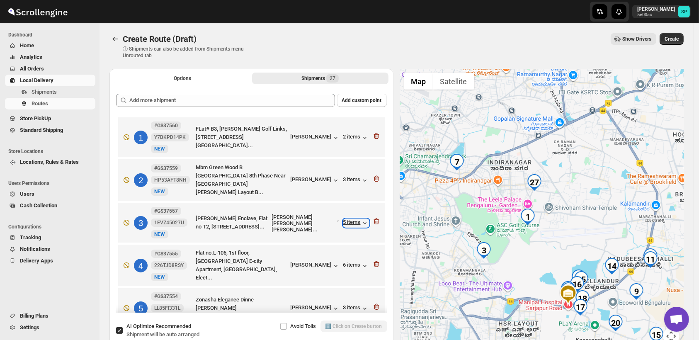
click at [355, 220] on div "5 items" at bounding box center [356, 223] width 26 height 8
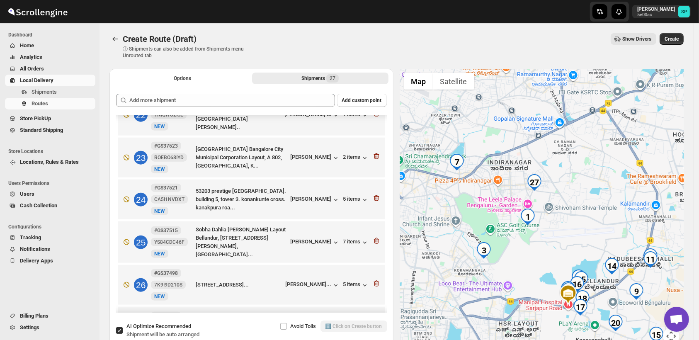
scroll to position [945, 0]
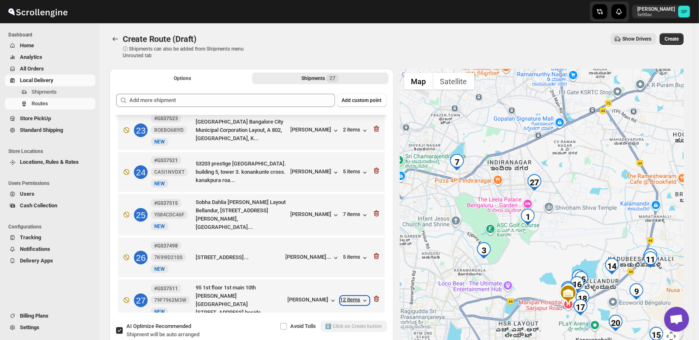
click at [347, 297] on div "12 items" at bounding box center [354, 301] width 29 height 8
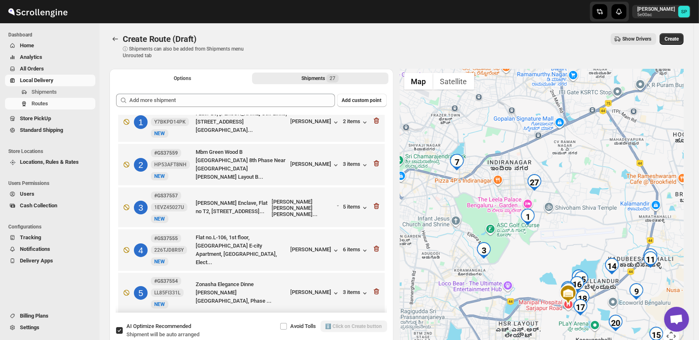
scroll to position [0, 0]
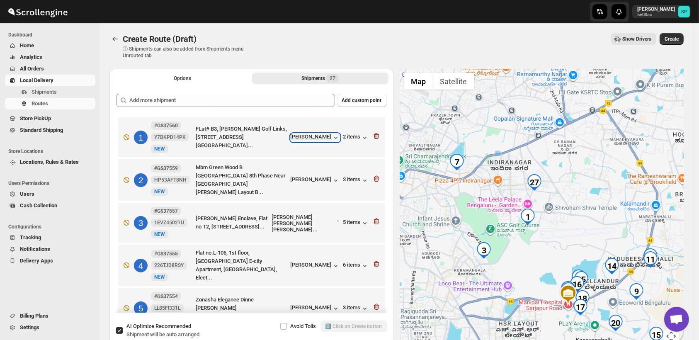
click at [312, 137] on div "[PERSON_NAME]" at bounding box center [315, 138] width 49 height 8
click at [298, 219] on div "[PERSON_NAME] [PERSON_NAME] [PERSON_NAME]..." at bounding box center [304, 223] width 64 height 19
click at [323, 137] on div "[PERSON_NAME]" at bounding box center [315, 138] width 49 height 8
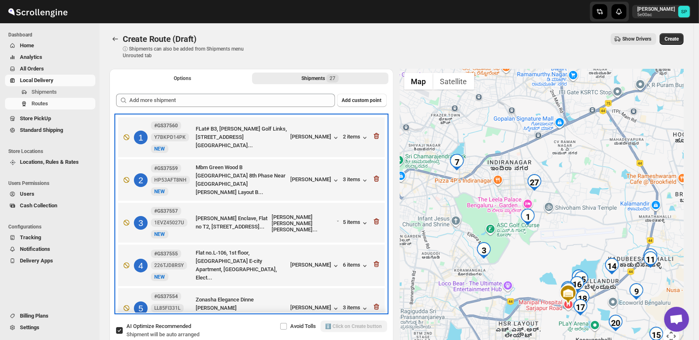
click at [340, 134] on div "1 #GS37560 Y7BKPD14PK New NEW FLat# B3, Sraddha Golf Links, 4th Cross, Rustam B…" at bounding box center [250, 135] width 262 height 35
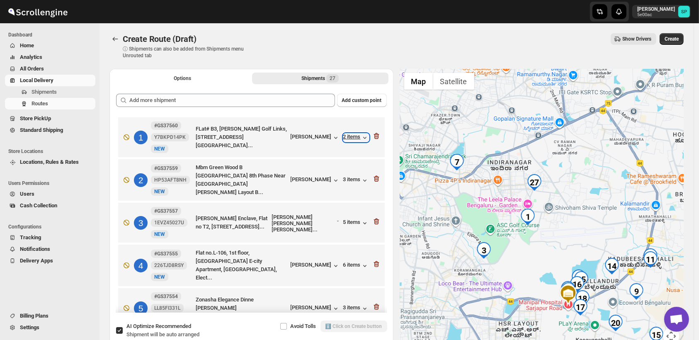
click at [344, 135] on div "2 items" at bounding box center [356, 138] width 26 height 8
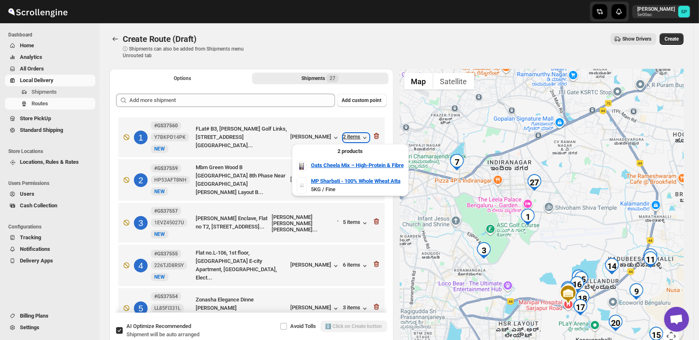
click at [344, 135] on div "2 items" at bounding box center [356, 138] width 26 height 8
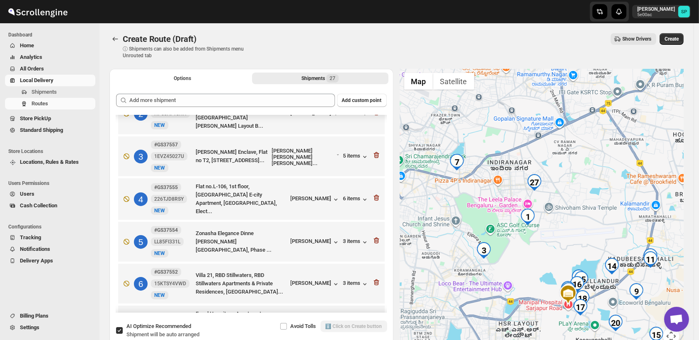
scroll to position [46, 0]
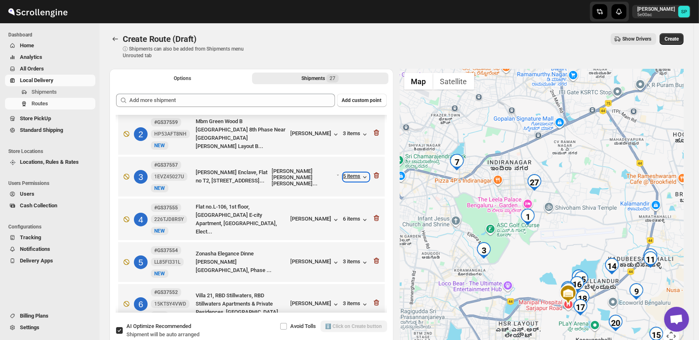
click at [350, 175] on div "5 items" at bounding box center [356, 177] width 26 height 8
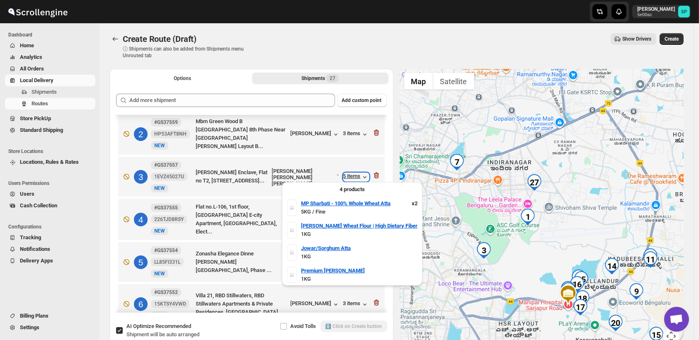
click at [350, 175] on div "5 items" at bounding box center [356, 177] width 26 height 8
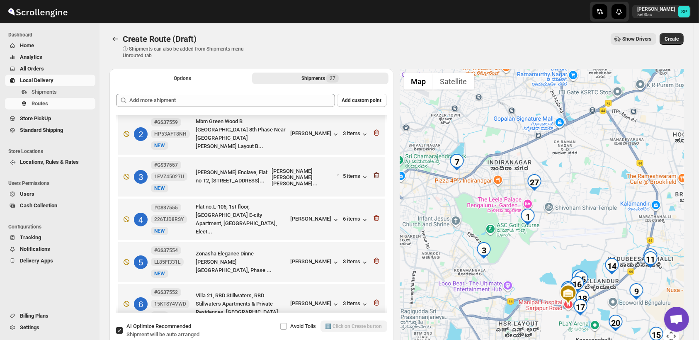
click at [376, 173] on icon "button" at bounding box center [376, 176] width 5 height 6
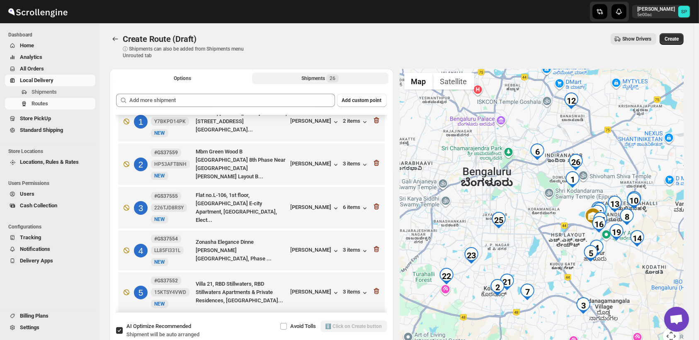
scroll to position [0, 0]
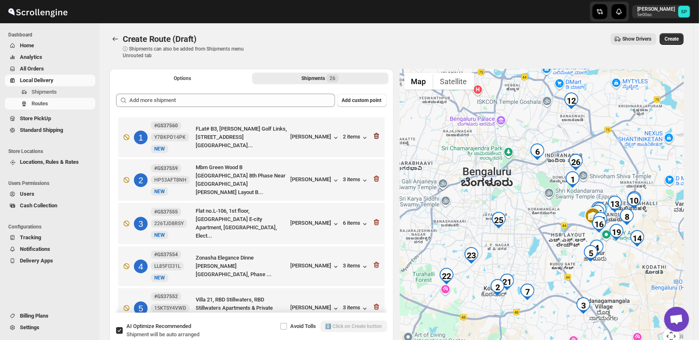
click at [375, 136] on icon "button" at bounding box center [375, 136] width 1 height 2
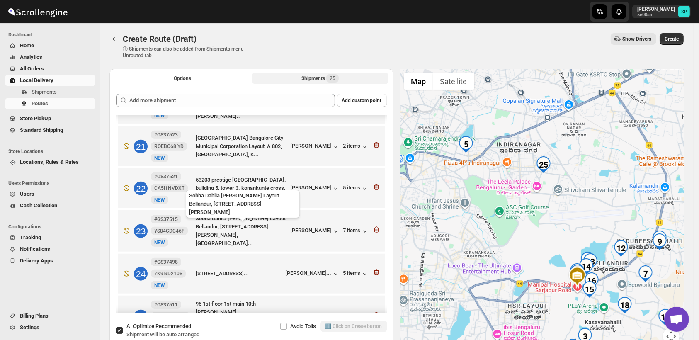
scroll to position [861, 0]
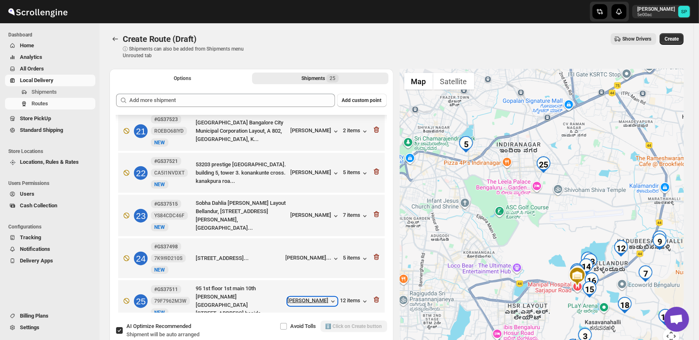
click at [314, 297] on div "[PERSON_NAME]" at bounding box center [312, 301] width 49 height 8
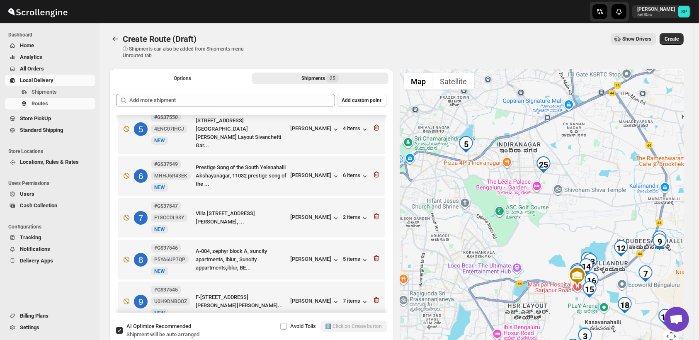
scroll to position [169, 0]
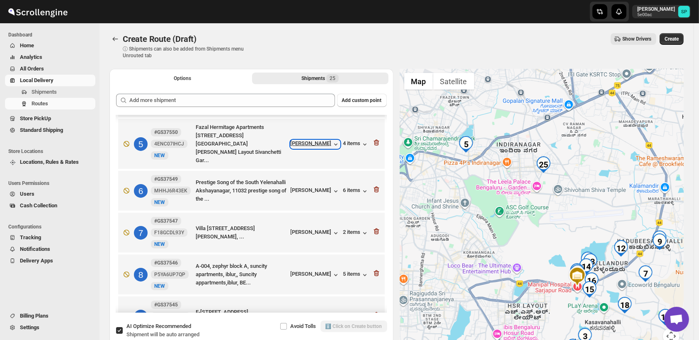
click at [311, 140] on div "[PERSON_NAME]" at bounding box center [315, 144] width 49 height 8
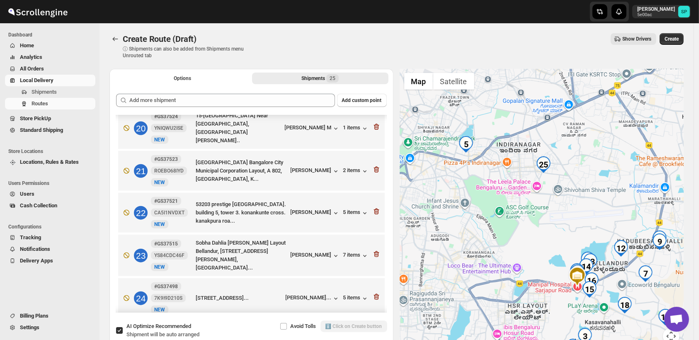
scroll to position [861, 0]
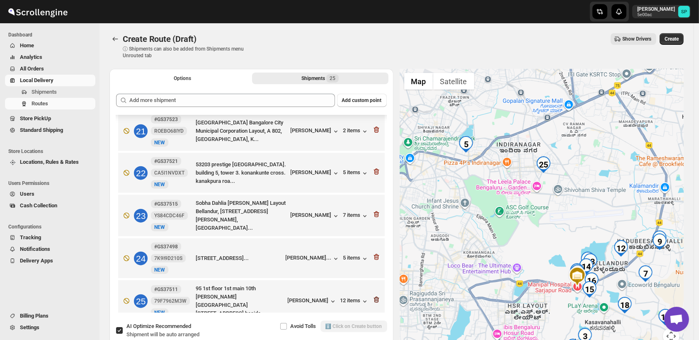
click at [374, 296] on icon "button" at bounding box center [376, 300] width 8 height 8
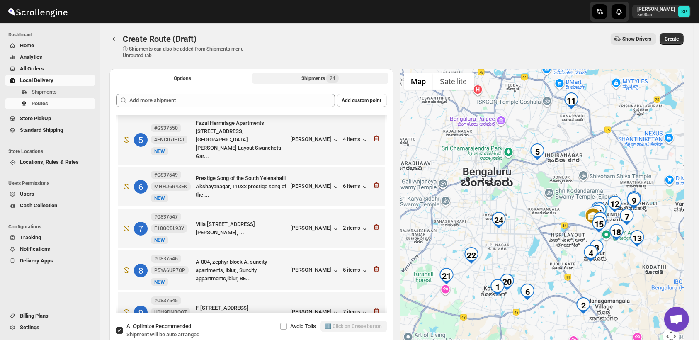
scroll to position [127, 0]
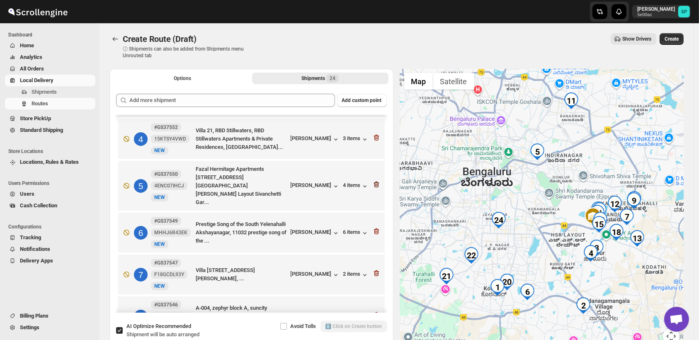
click at [377, 184] on icon "button" at bounding box center [377, 185] width 1 height 2
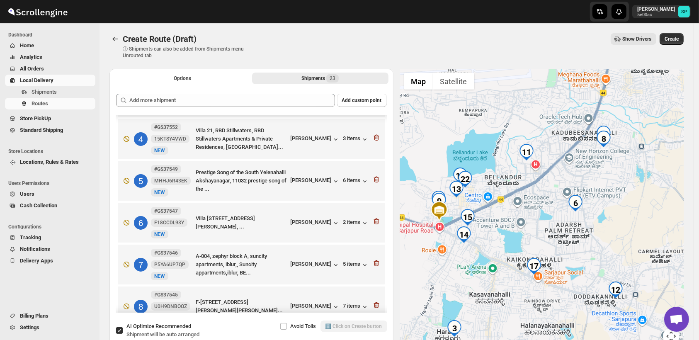
drag, startPoint x: 652, startPoint y: 197, endPoint x: 652, endPoint y: 239, distance: 41.9
click at [658, 253] on div at bounding box center [542, 212] width 284 height 286
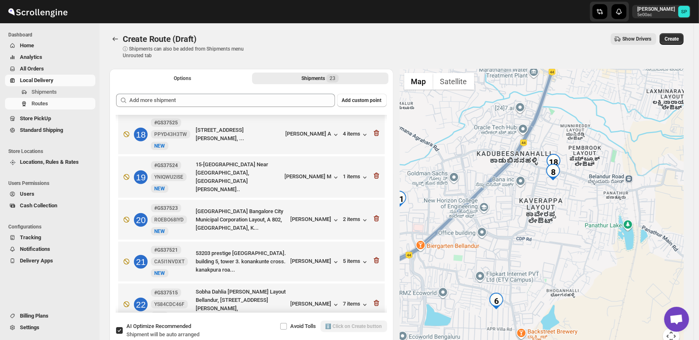
scroll to position [684, 0]
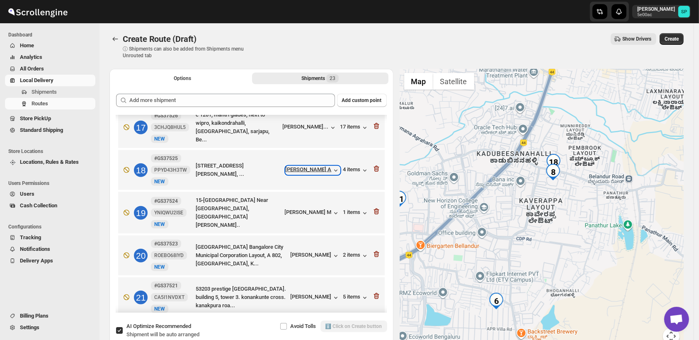
click at [319, 168] on div "[PERSON_NAME] A" at bounding box center [313, 170] width 54 height 8
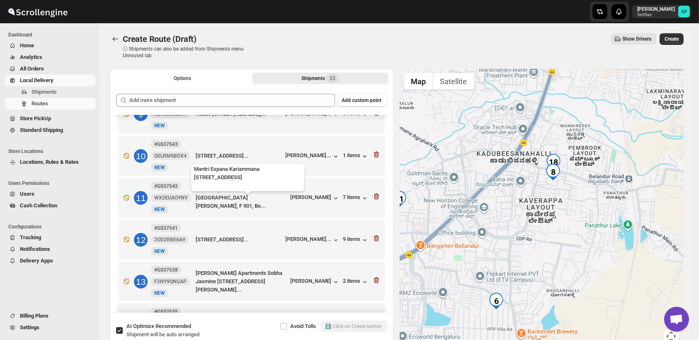
scroll to position [270, 0]
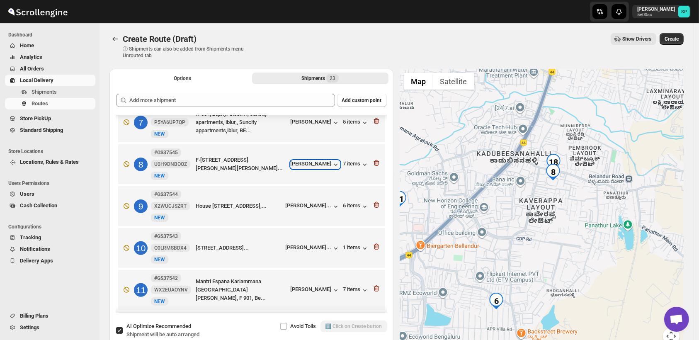
click at [309, 160] on div "[PERSON_NAME]" at bounding box center [315, 164] width 49 height 8
click at [343, 160] on div "7 items" at bounding box center [356, 164] width 26 height 8
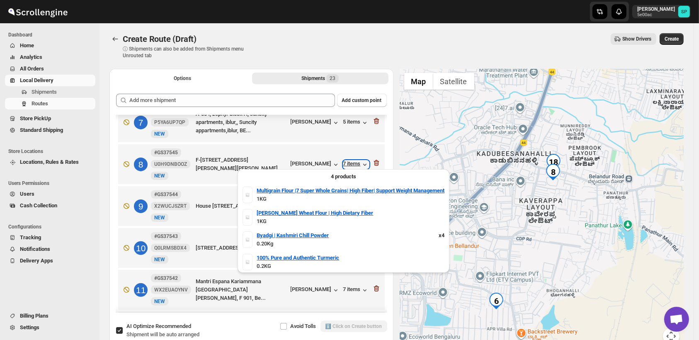
click at [343, 160] on div "7 items" at bounding box center [356, 164] width 26 height 8
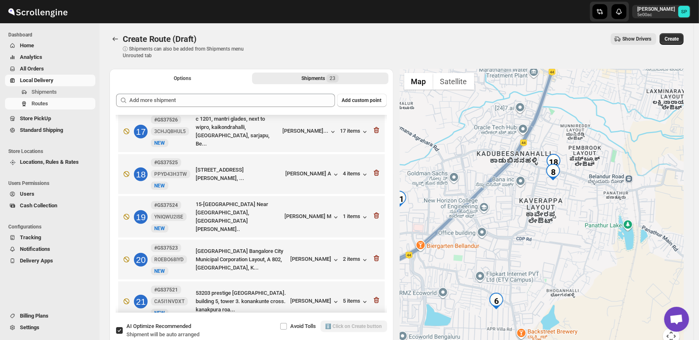
scroll to position [684, 0]
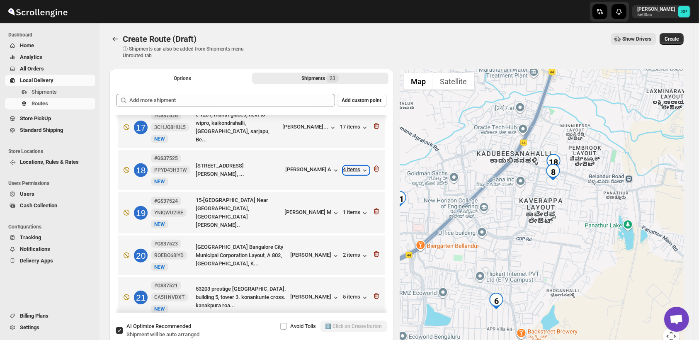
click at [348, 168] on div "4 items" at bounding box center [356, 170] width 26 height 8
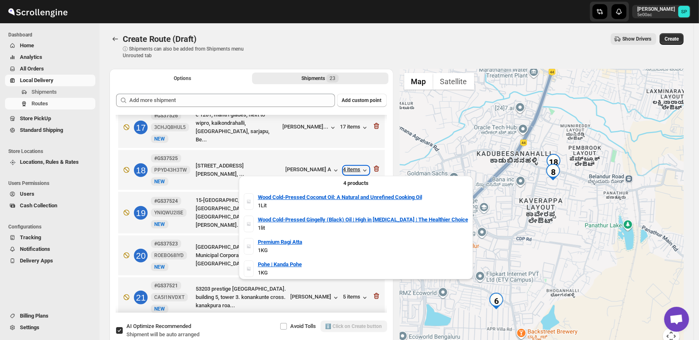
click at [348, 168] on div "4 items" at bounding box center [356, 170] width 26 height 8
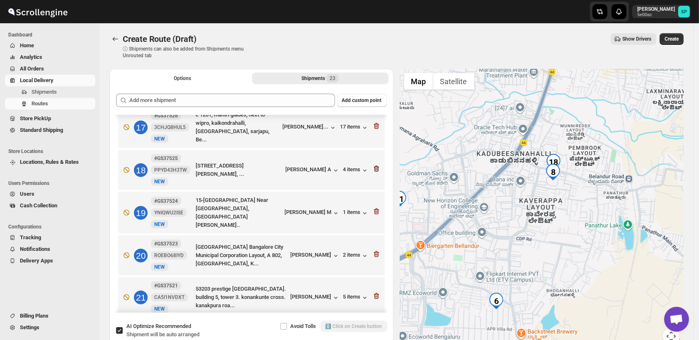
click at [372, 170] on icon "button" at bounding box center [376, 169] width 8 height 8
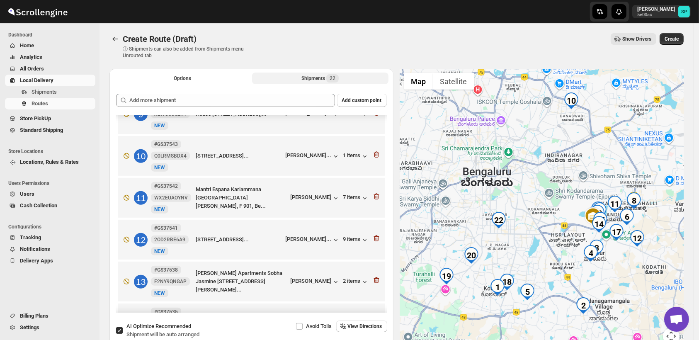
scroll to position [270, 0]
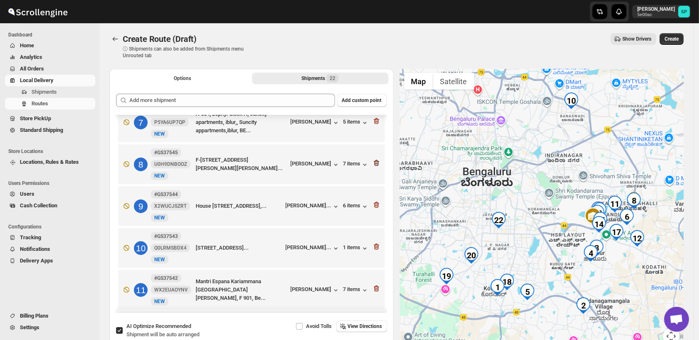
click at [374, 161] on icon "button" at bounding box center [376, 163] width 5 height 6
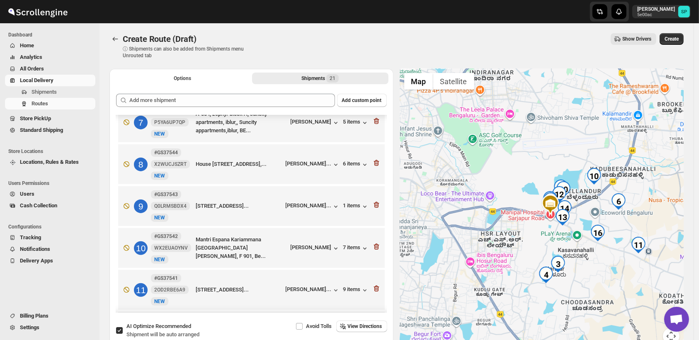
drag, startPoint x: 625, startPoint y: 250, endPoint x: 601, endPoint y: 258, distance: 26.0
click at [610, 268] on div at bounding box center [542, 212] width 284 height 286
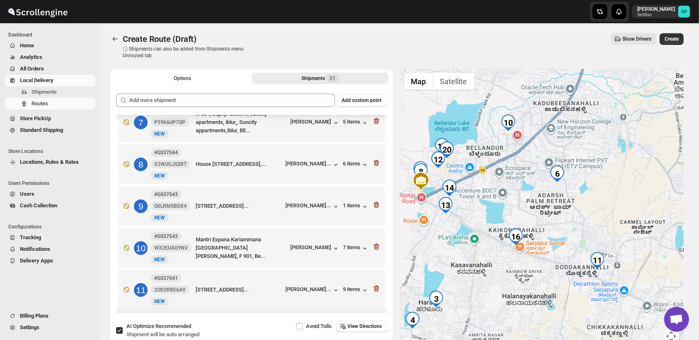
drag, startPoint x: 652, startPoint y: 222, endPoint x: 586, endPoint y: 199, distance: 69.4
click at [586, 199] on div at bounding box center [542, 212] width 284 height 286
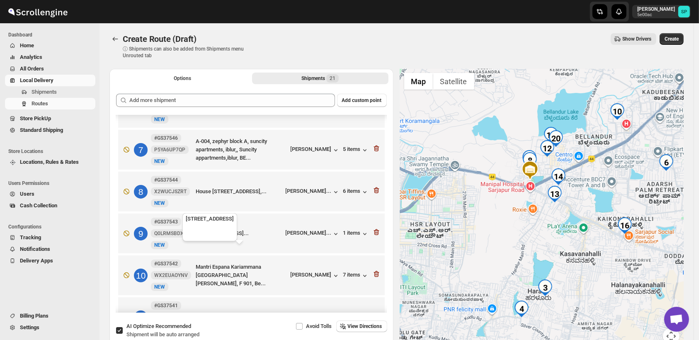
scroll to position [316, 0]
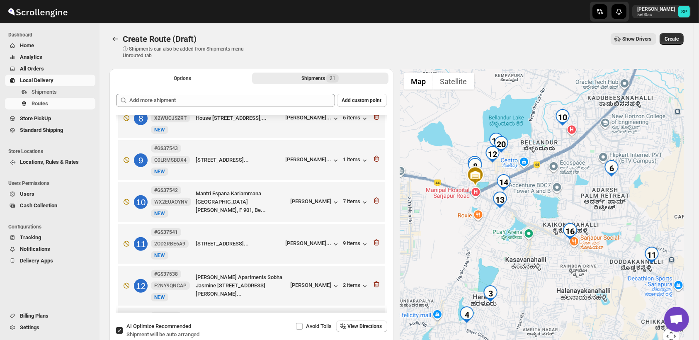
drag, startPoint x: 655, startPoint y: 200, endPoint x: 594, endPoint y: 195, distance: 60.8
click at [594, 195] on div at bounding box center [542, 212] width 284 height 286
click at [318, 201] on div "[PERSON_NAME]" at bounding box center [315, 202] width 49 height 8
click at [377, 201] on icon "button" at bounding box center [377, 201] width 1 height 2
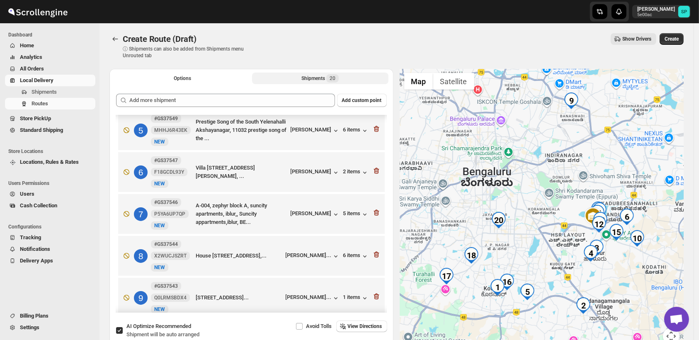
scroll to position [177, 0]
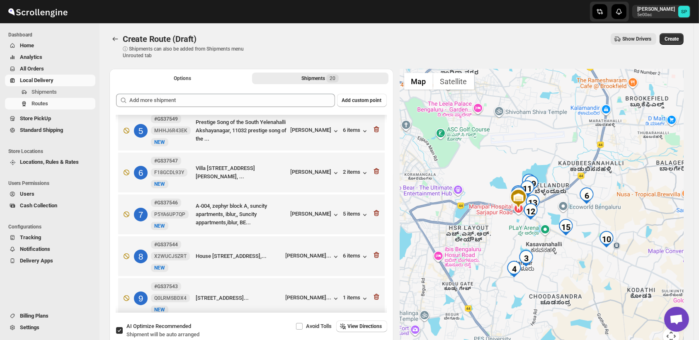
drag, startPoint x: 604, startPoint y: 270, endPoint x: 589, endPoint y: 221, distance: 51.6
click at [589, 221] on div at bounding box center [542, 212] width 284 height 286
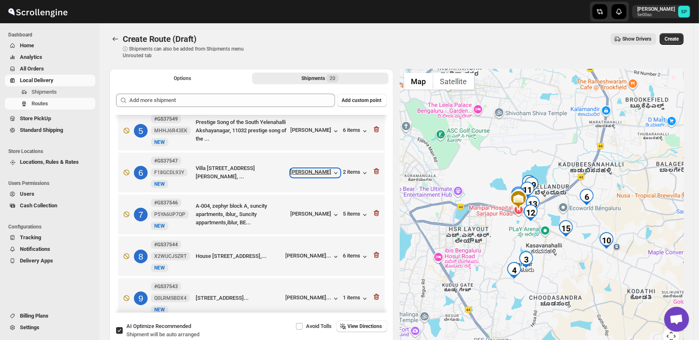
click at [312, 170] on div "[PERSON_NAME]" at bounding box center [315, 173] width 49 height 8
click at [322, 171] on div "[PERSON_NAME]" at bounding box center [315, 173] width 49 height 8
click at [374, 171] on icon "button" at bounding box center [376, 171] width 8 height 8
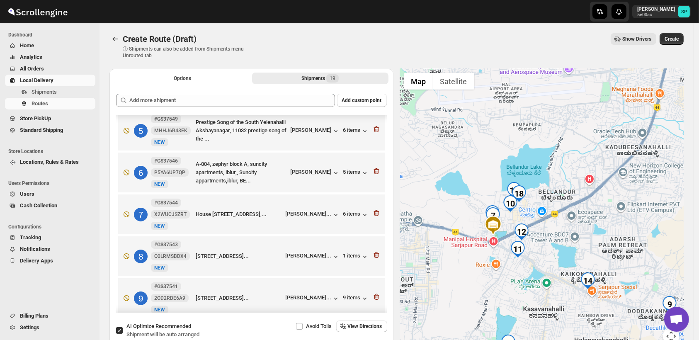
drag, startPoint x: 585, startPoint y: 236, endPoint x: 618, endPoint y: 227, distance: 33.6
click at [618, 227] on div at bounding box center [542, 212] width 284 height 286
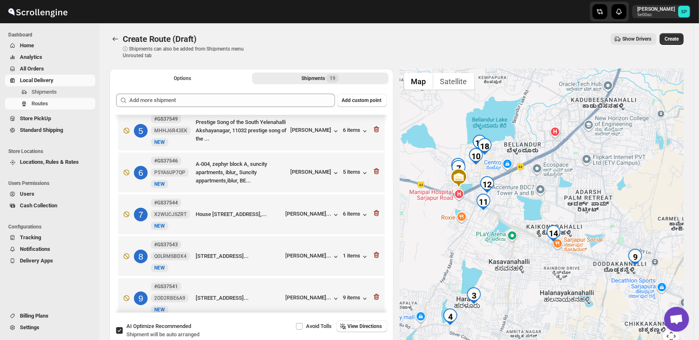
drag, startPoint x: 643, startPoint y: 264, endPoint x: 573, endPoint y: 201, distance: 94.6
click at [573, 201] on div at bounding box center [542, 212] width 284 height 286
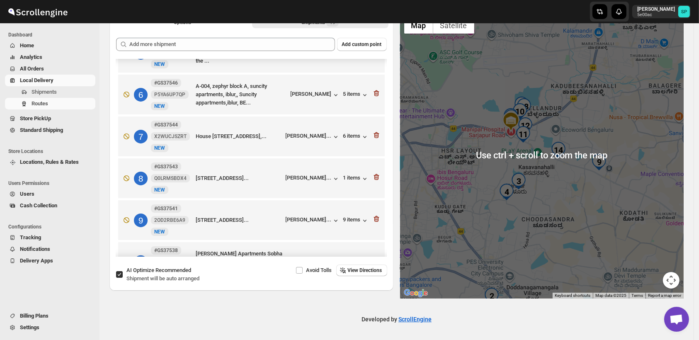
scroll to position [239, 0]
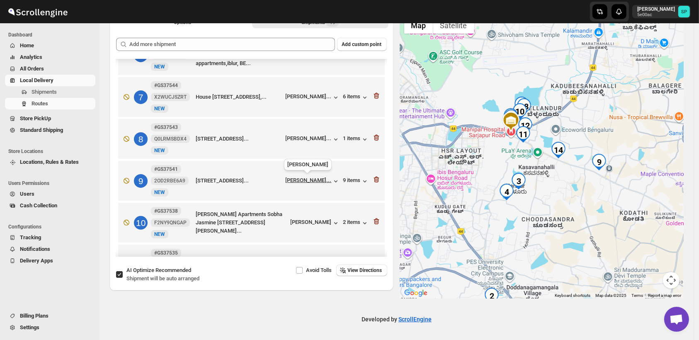
click at [312, 182] on div "[PERSON_NAME]..." at bounding box center [309, 180] width 46 height 6
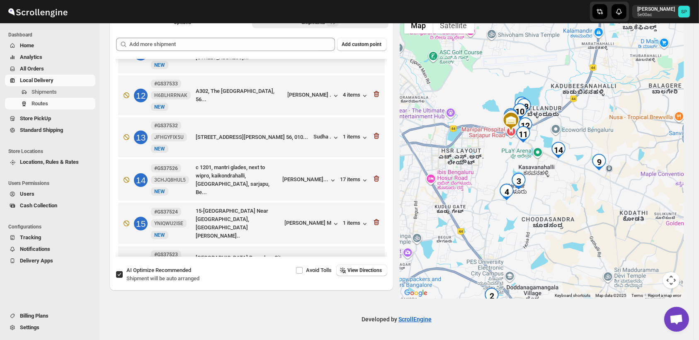
scroll to position [515, 0]
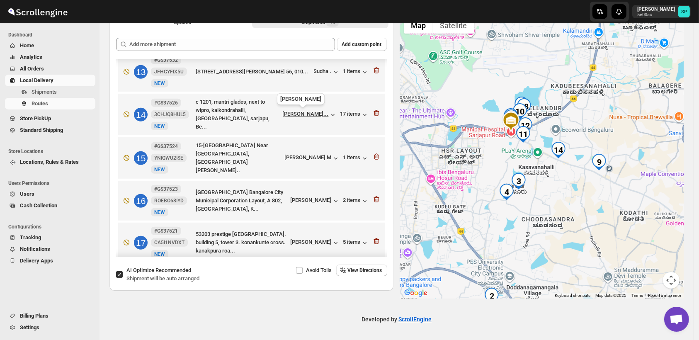
click at [323, 112] on div "[PERSON_NAME]..." at bounding box center [306, 114] width 46 height 6
click at [353, 114] on div "17 items" at bounding box center [354, 115] width 29 height 8
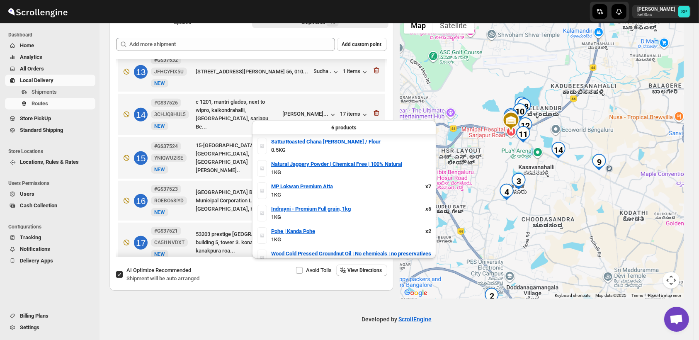
scroll to position [10, 0]
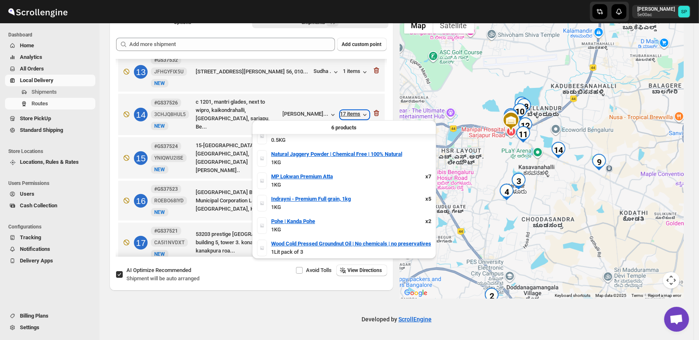
click at [352, 116] on div "17 items" at bounding box center [354, 115] width 29 height 8
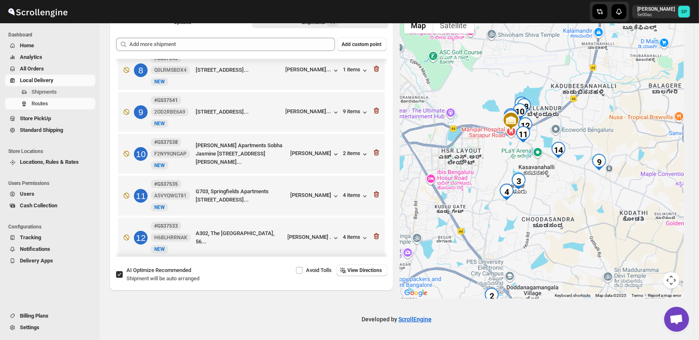
scroll to position [239, 0]
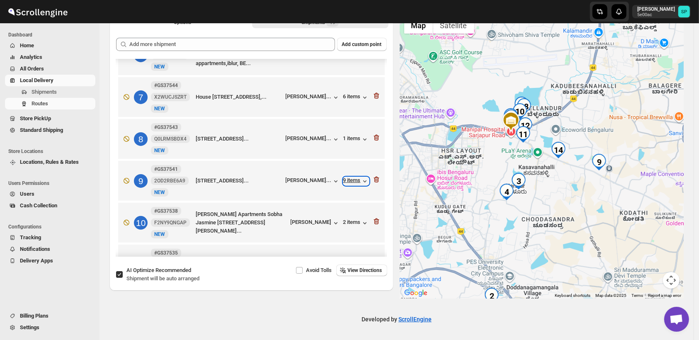
click at [355, 178] on div "9 items" at bounding box center [356, 181] width 26 height 8
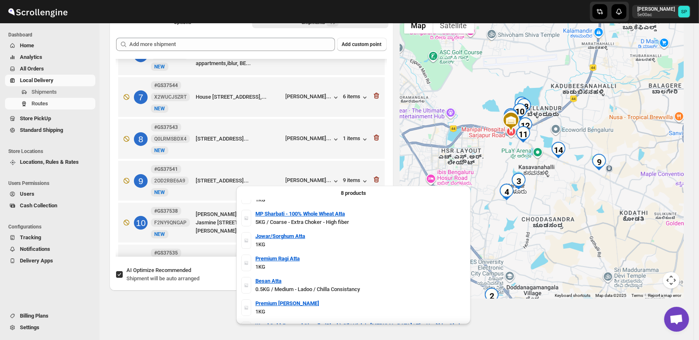
scroll to position [0, 0]
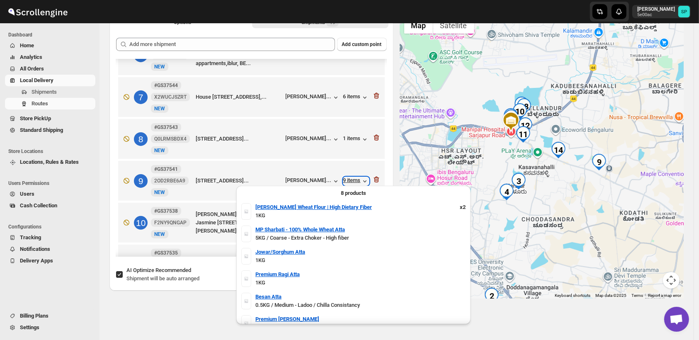
click at [345, 180] on div "9 items" at bounding box center [356, 181] width 26 height 8
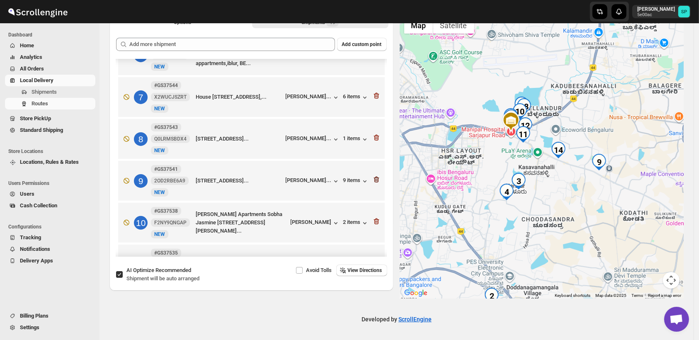
click at [372, 179] on icon "button" at bounding box center [376, 179] width 8 height 8
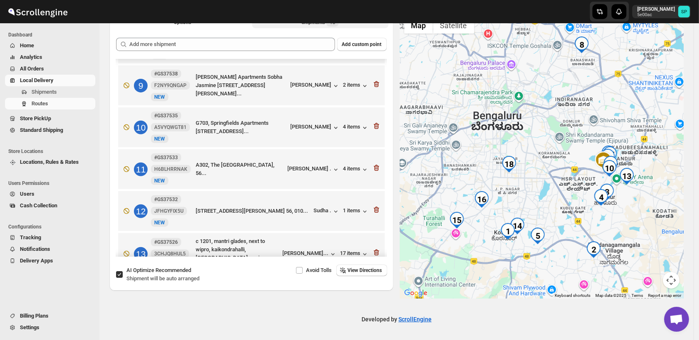
scroll to position [423, 0]
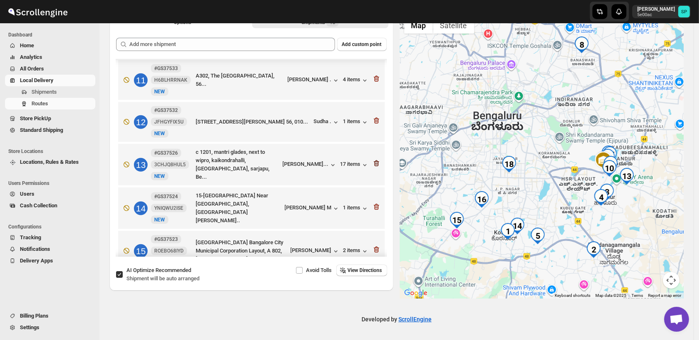
click at [373, 160] on icon "button" at bounding box center [376, 163] width 8 height 8
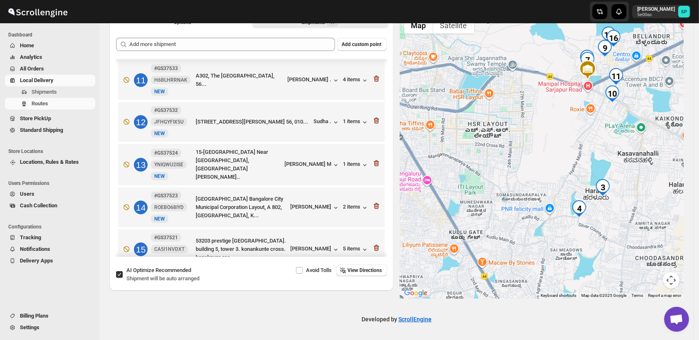
drag, startPoint x: 630, startPoint y: 184, endPoint x: 590, endPoint y: 262, distance: 87.4
click at [590, 262] on div at bounding box center [542, 156] width 284 height 286
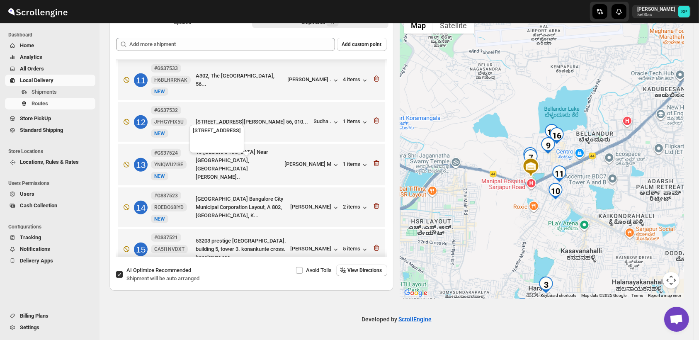
scroll to position [331, 0]
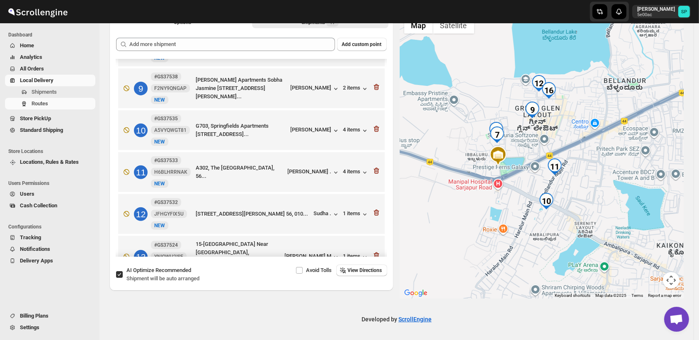
drag, startPoint x: 541, startPoint y: 190, endPoint x: 601, endPoint y: 197, distance: 60.6
click at [601, 197] on div at bounding box center [542, 156] width 284 height 286
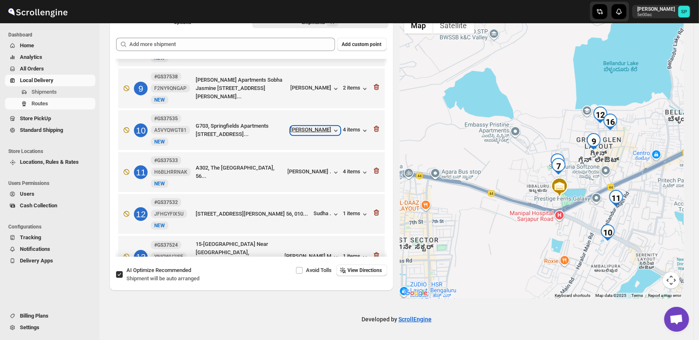
click at [321, 129] on div "[PERSON_NAME]" at bounding box center [315, 130] width 49 height 8
click at [375, 171] on icon "button" at bounding box center [376, 171] width 8 height 8
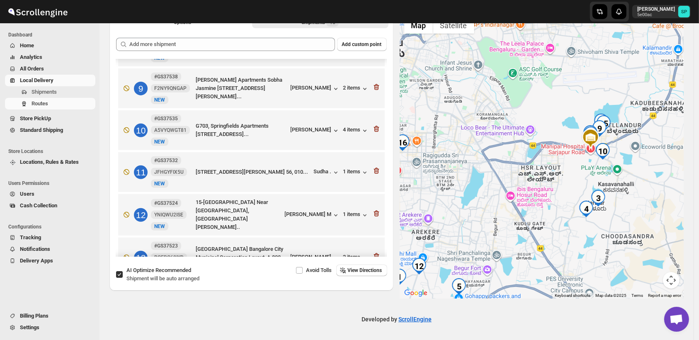
drag, startPoint x: 641, startPoint y: 164, endPoint x: 630, endPoint y: 191, distance: 29.0
click at [630, 191] on div at bounding box center [542, 156] width 284 height 286
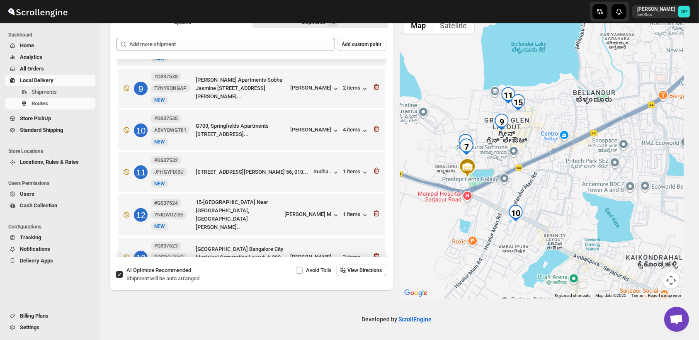
drag, startPoint x: 555, startPoint y: 146, endPoint x: 589, endPoint y: 153, distance: 34.3
click at [589, 153] on div at bounding box center [542, 156] width 284 height 286
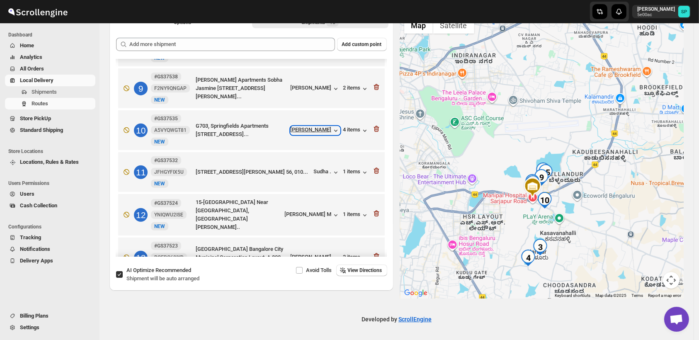
click at [315, 130] on div "[PERSON_NAME]" at bounding box center [315, 130] width 49 height 8
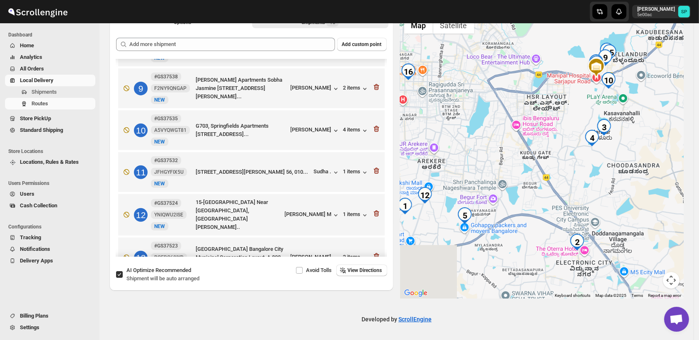
drag, startPoint x: 632, startPoint y: 255, endPoint x: 624, endPoint y: 136, distance: 119.3
click at [624, 136] on div at bounding box center [542, 156] width 284 height 286
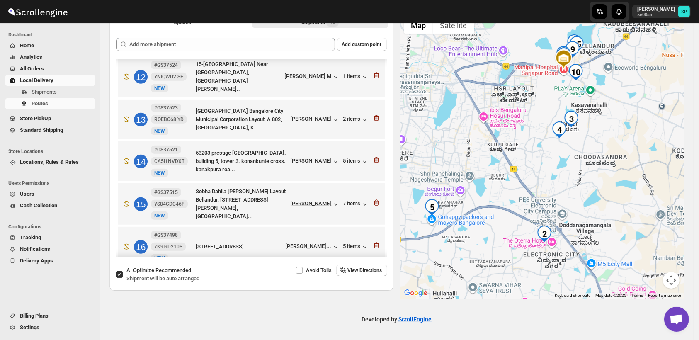
scroll to position [481, 0]
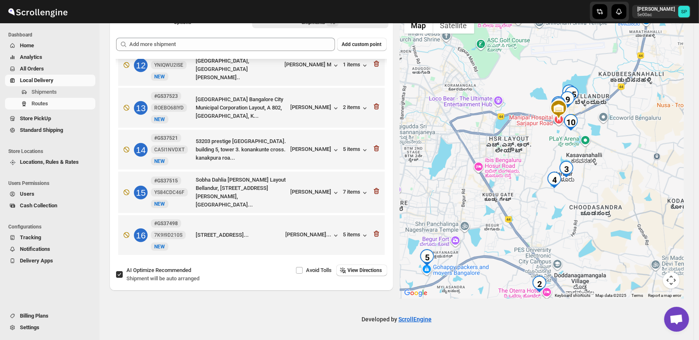
drag, startPoint x: 606, startPoint y: 163, endPoint x: 601, endPoint y: 214, distance: 51.3
click at [601, 214] on div at bounding box center [542, 156] width 284 height 286
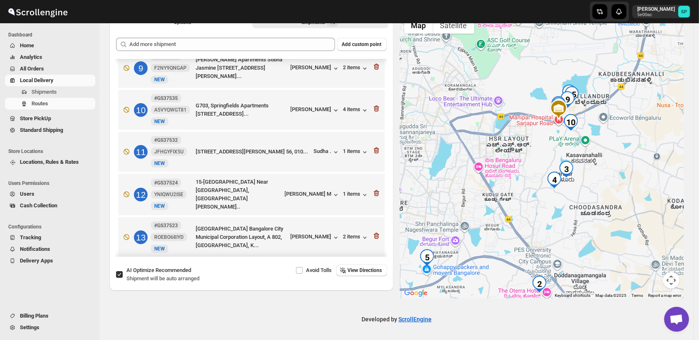
scroll to position [343, 0]
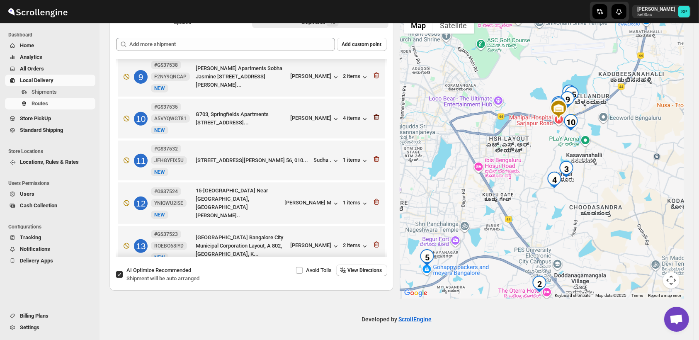
click at [374, 116] on icon "button" at bounding box center [376, 117] width 8 height 8
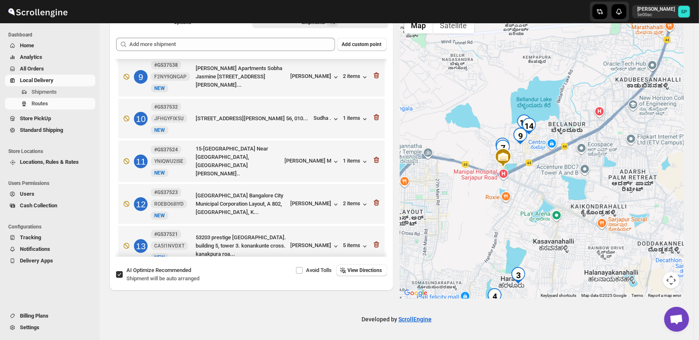
drag, startPoint x: 524, startPoint y: 157, endPoint x: 547, endPoint y: 169, distance: 26.0
click at [547, 169] on div at bounding box center [542, 156] width 284 height 286
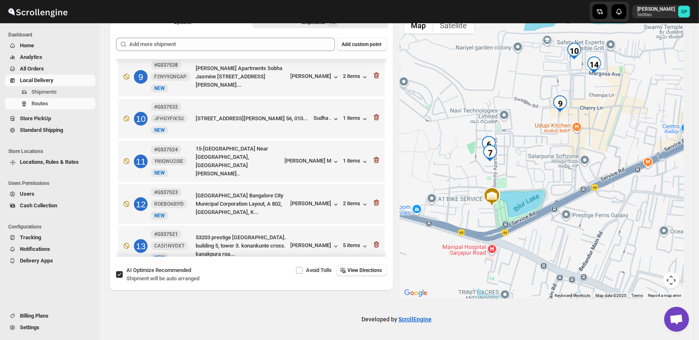
drag, startPoint x: 495, startPoint y: 148, endPoint x: 522, endPoint y: 161, distance: 30.0
click at [522, 161] on div at bounding box center [542, 156] width 284 height 286
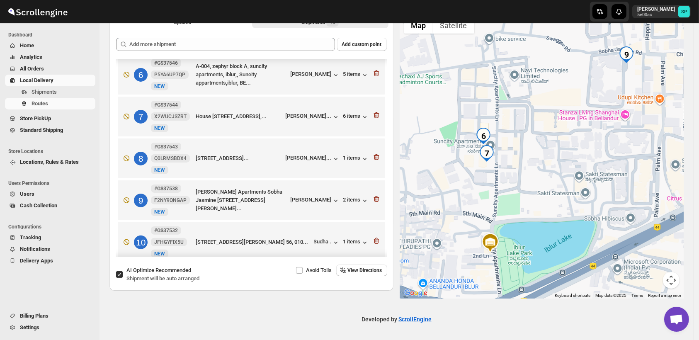
scroll to position [205, 0]
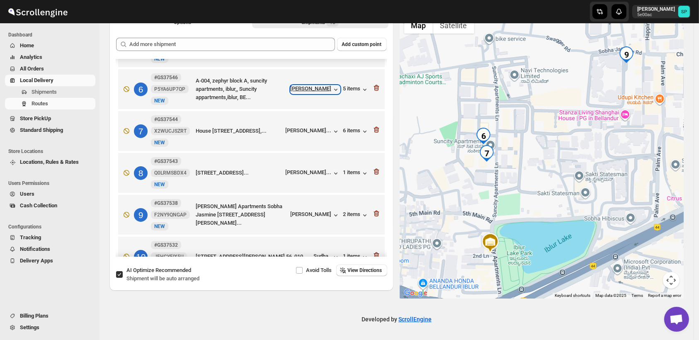
click at [328, 87] on div "[PERSON_NAME]" at bounding box center [315, 89] width 49 height 8
click at [316, 129] on div "[PERSON_NAME]..." at bounding box center [309, 130] width 46 height 6
click at [374, 85] on icon "button" at bounding box center [376, 88] width 5 height 6
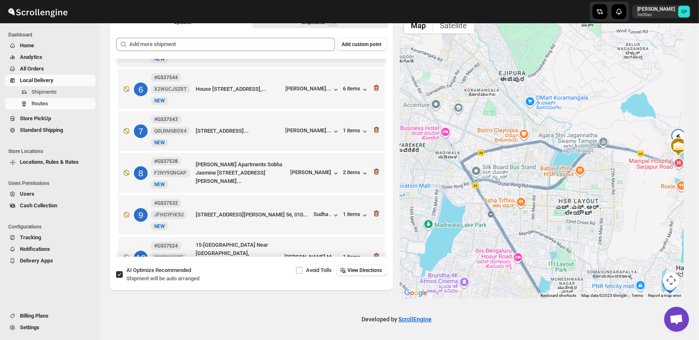
drag, startPoint x: 638, startPoint y: 164, endPoint x: 565, endPoint y: 176, distance: 74.3
click at [565, 176] on div at bounding box center [542, 156] width 284 height 286
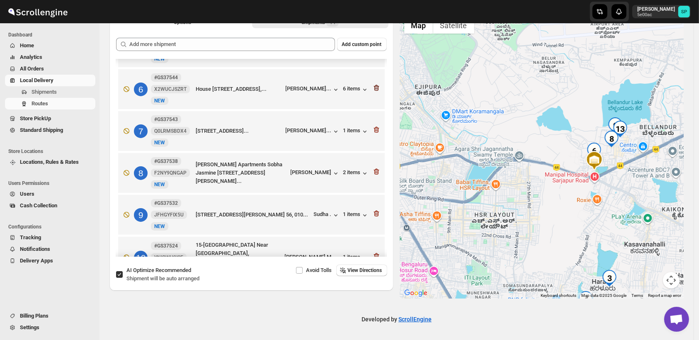
click at [377, 87] on icon "button" at bounding box center [377, 88] width 1 height 2
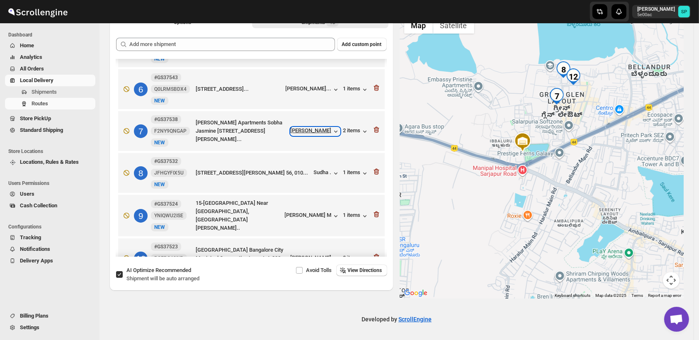
click at [315, 131] on div "[PERSON_NAME]" at bounding box center [315, 131] width 49 height 8
click at [332, 171] on icon "button" at bounding box center [336, 173] width 8 height 8
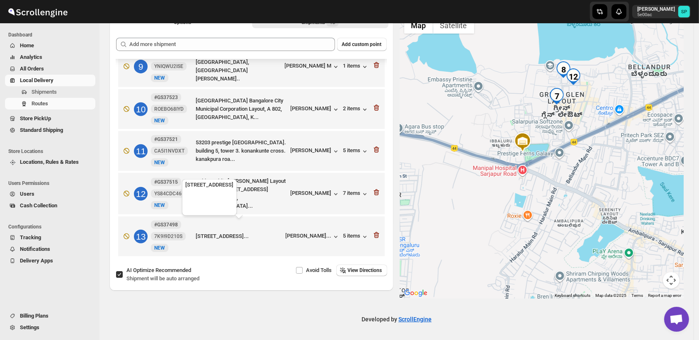
scroll to position [355, 0]
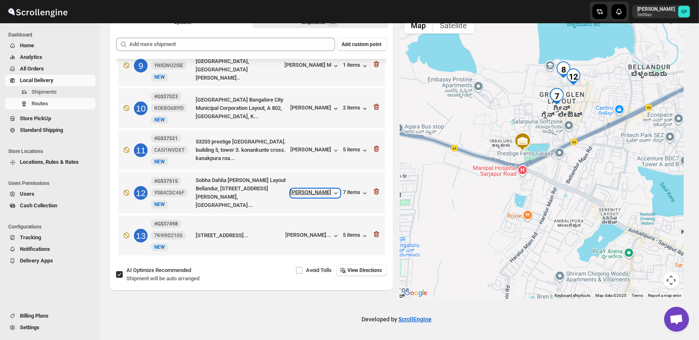
click at [326, 191] on div "[PERSON_NAME]" at bounding box center [315, 193] width 49 height 8
click at [354, 192] on div "7 items" at bounding box center [356, 193] width 26 height 8
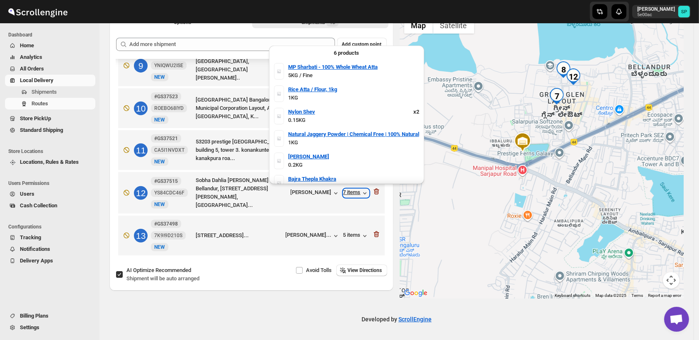
click at [354, 192] on div "7 items" at bounding box center [356, 193] width 26 height 8
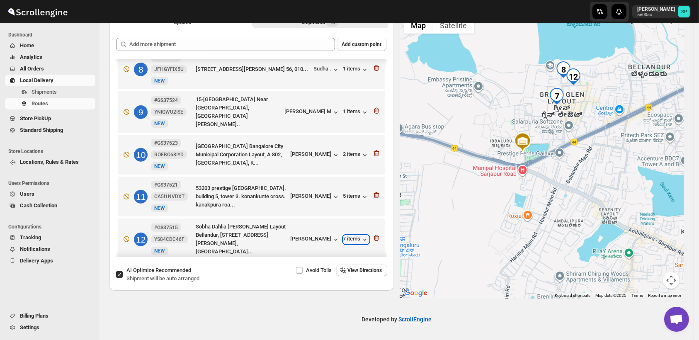
scroll to position [263, 0]
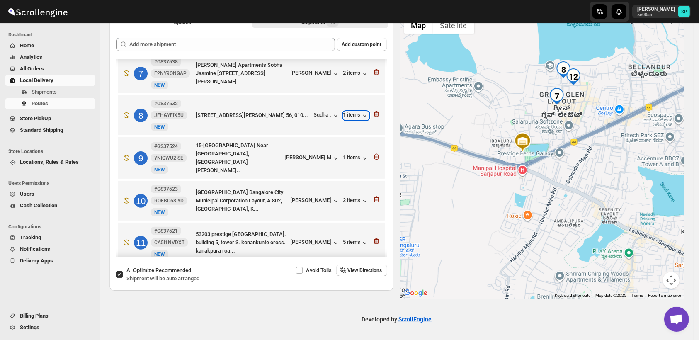
click at [347, 112] on div "1 items" at bounding box center [356, 116] width 26 height 8
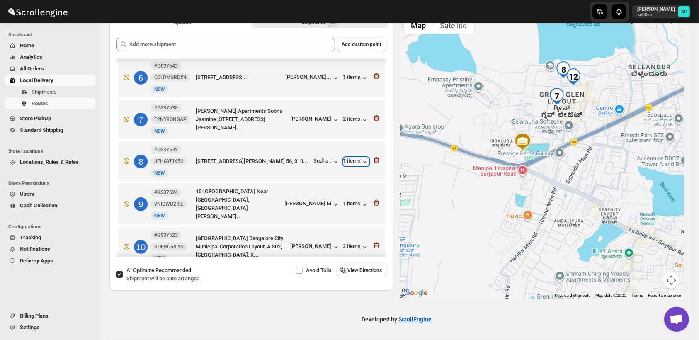
scroll to position [170, 0]
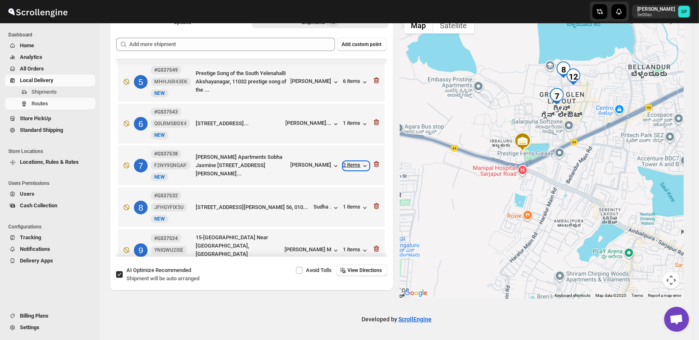
click at [343, 165] on div "2 items" at bounding box center [356, 166] width 26 height 8
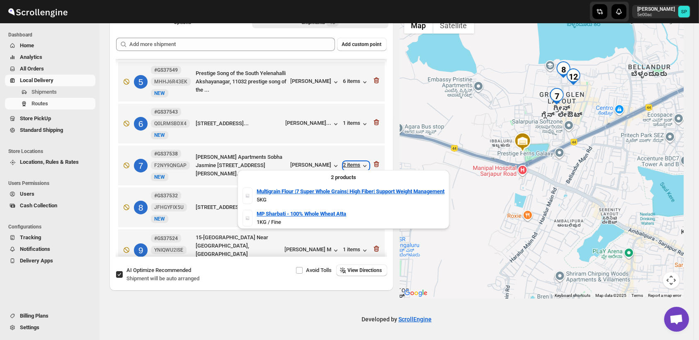
click at [343, 165] on div "2 items" at bounding box center [356, 166] width 26 height 8
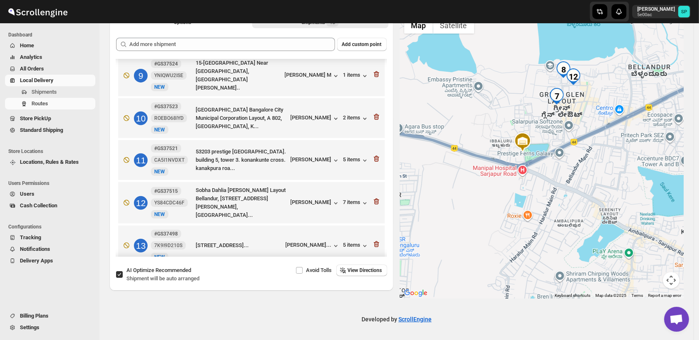
scroll to position [355, 0]
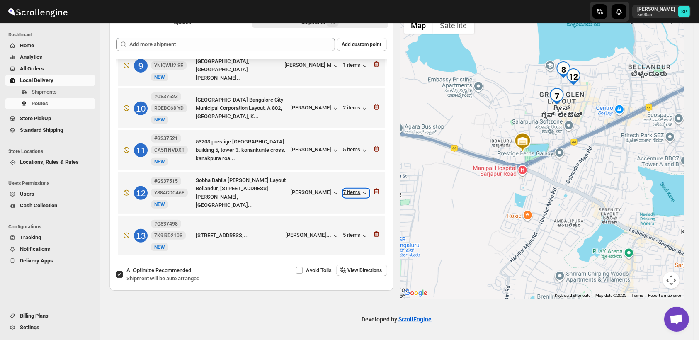
click at [349, 192] on div "7 items" at bounding box center [356, 193] width 26 height 8
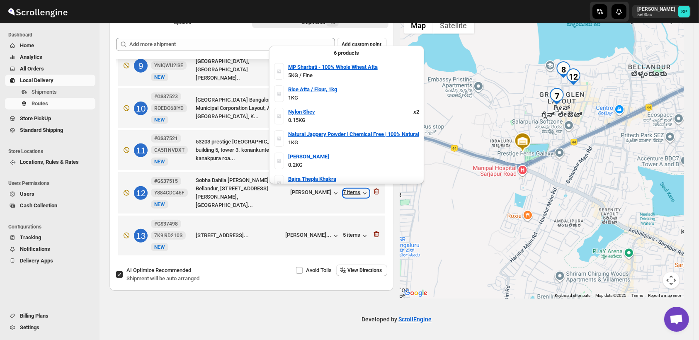
click at [349, 192] on div "7 items" at bounding box center [356, 193] width 26 height 8
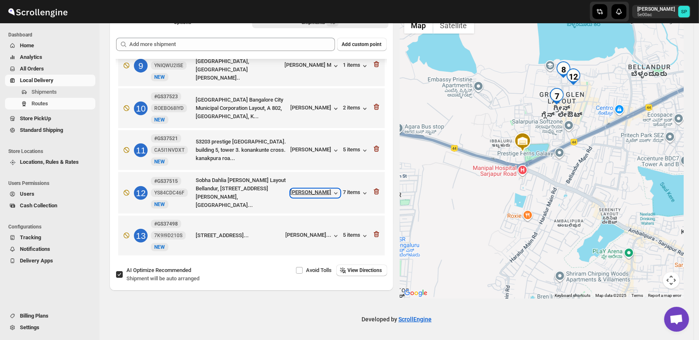
click at [327, 189] on div "[PERSON_NAME]" at bounding box center [315, 193] width 49 height 8
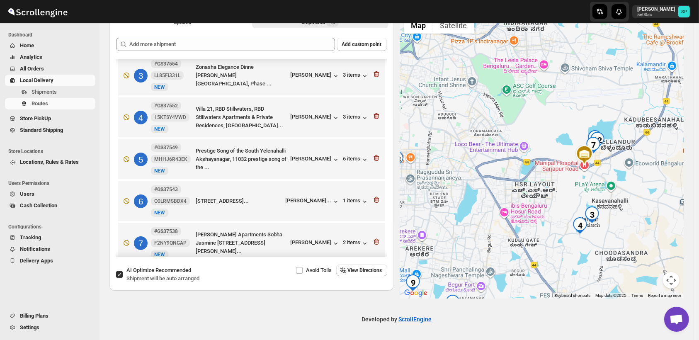
scroll to position [78, 0]
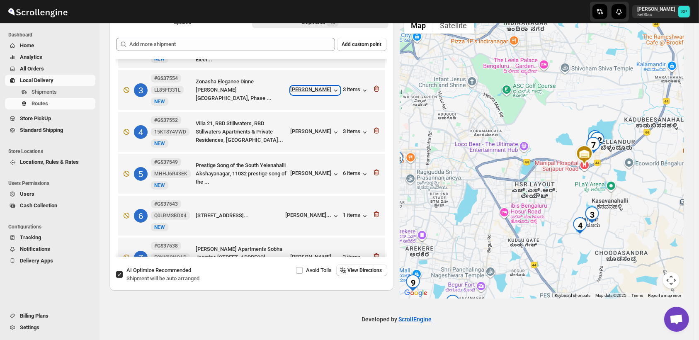
click at [322, 90] on div "[PERSON_NAME]" at bounding box center [315, 90] width 49 height 8
click at [307, 128] on div "[PERSON_NAME]" at bounding box center [315, 132] width 49 height 8
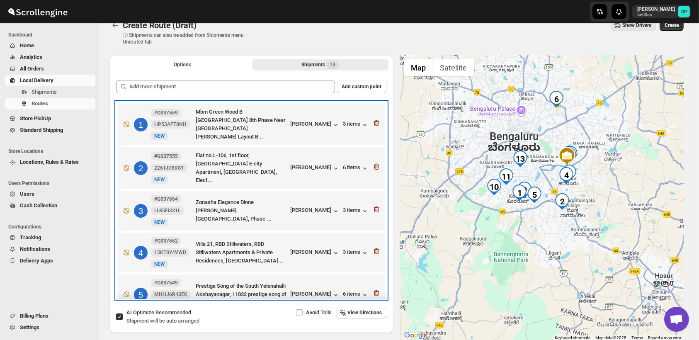
scroll to position [0, 0]
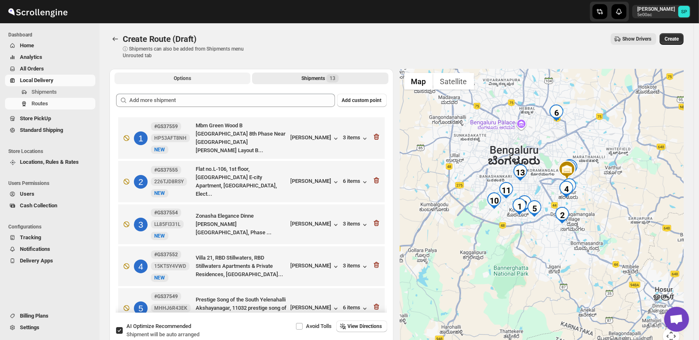
click at [226, 81] on button "Options" at bounding box center [182, 79] width 136 height 12
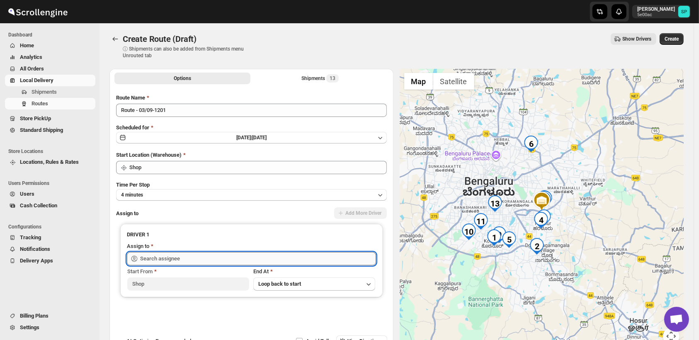
click at [212, 258] on input "text" at bounding box center [258, 258] width 236 height 13
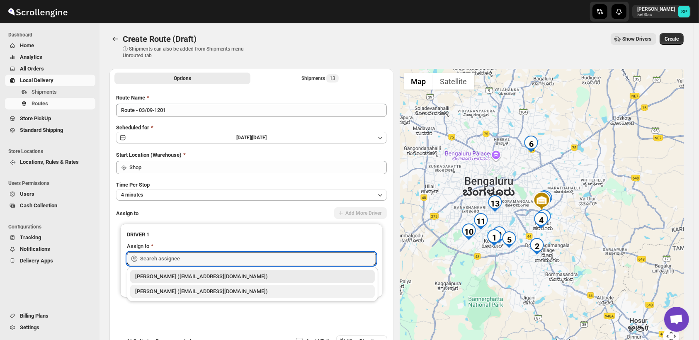
click at [209, 293] on div "[PERSON_NAME] ([EMAIL_ADDRESS][DOMAIN_NAME])" at bounding box center [252, 291] width 235 height 8
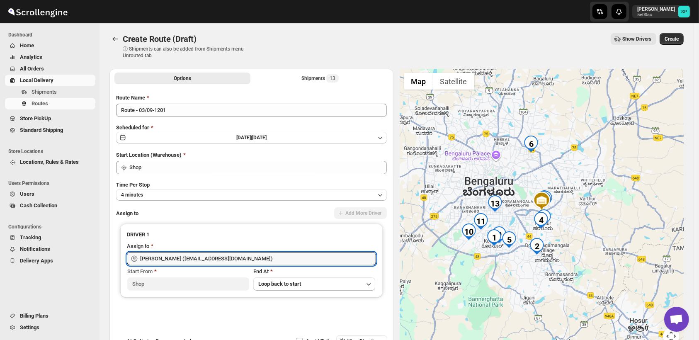
type input "[PERSON_NAME] ([EMAIL_ADDRESS][DOMAIN_NAME])"
click at [678, 41] on span "Create" at bounding box center [672, 39] width 14 height 7
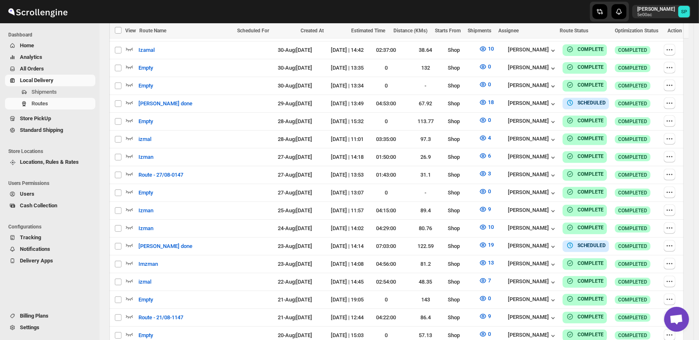
scroll to position [148, 0]
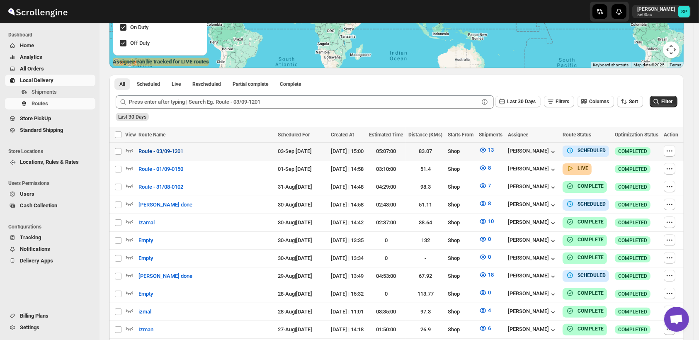
click at [158, 155] on button "Route - 03/09-1201" at bounding box center [161, 151] width 55 height 13
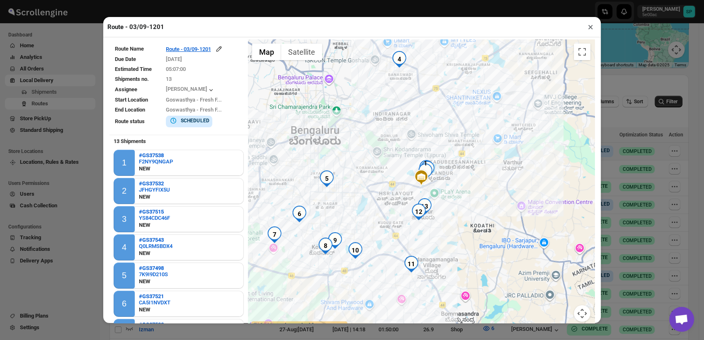
click at [588, 31] on button "×" at bounding box center [591, 27] width 12 height 12
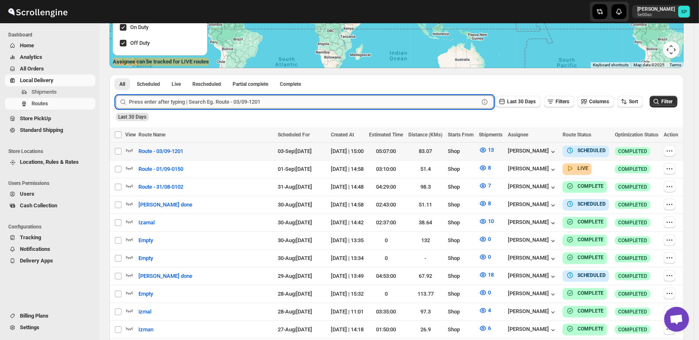
click at [296, 103] on input "text" at bounding box center [304, 101] width 350 height 13
type input "37498"
click at [116, 75] on button "Submit" at bounding box center [128, 79] width 24 height 9
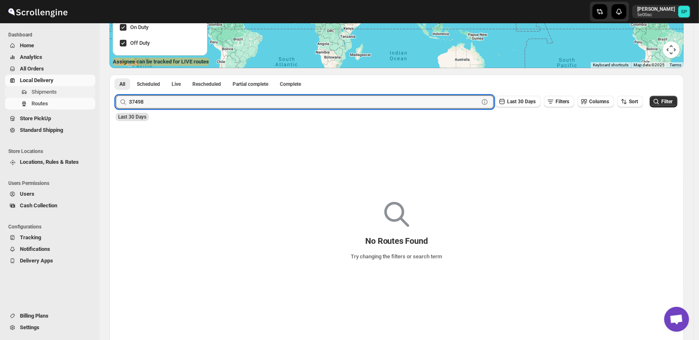
click at [63, 94] on span "Shipments" at bounding box center [63, 92] width 62 height 8
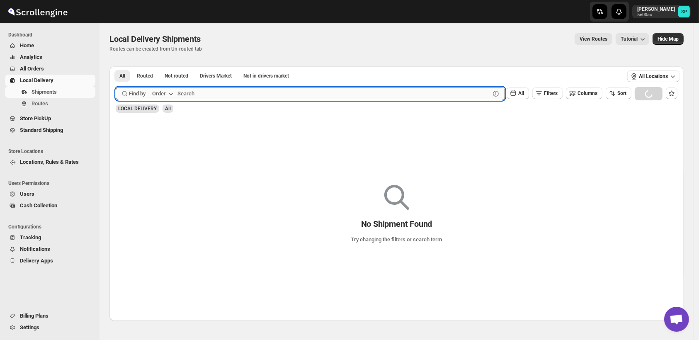
click at [213, 96] on input "text" at bounding box center [333, 93] width 313 height 13
paste input "GS37498"
type input "GS37498"
click at [116, 66] on button "Submit" at bounding box center [128, 70] width 24 height 9
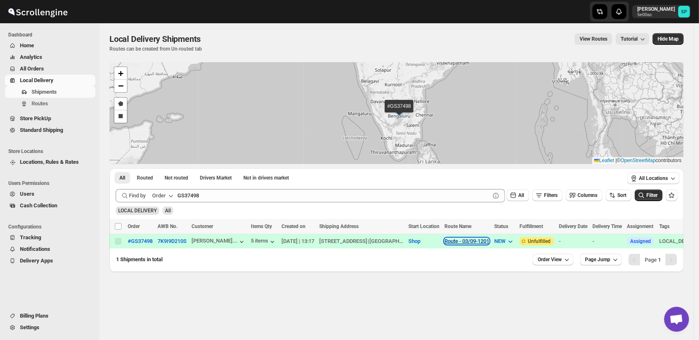
click at [489, 240] on button "Route - 03/09-1201" at bounding box center [467, 241] width 45 height 6
click at [498, 268] on span "View Route" at bounding box center [494, 270] width 27 height 6
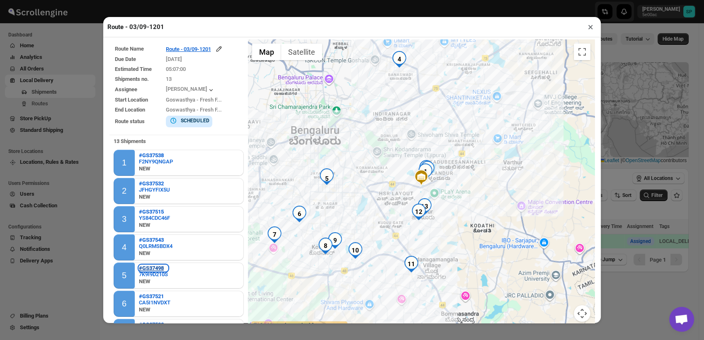
click at [150, 267] on b "#GS37498" at bounding box center [151, 268] width 25 height 6
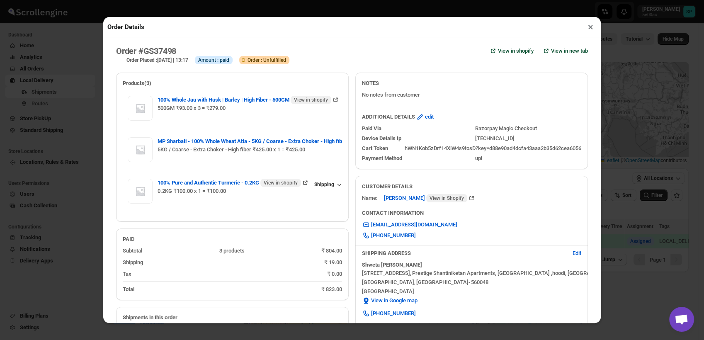
click at [587, 31] on button "×" at bounding box center [591, 27] width 12 height 12
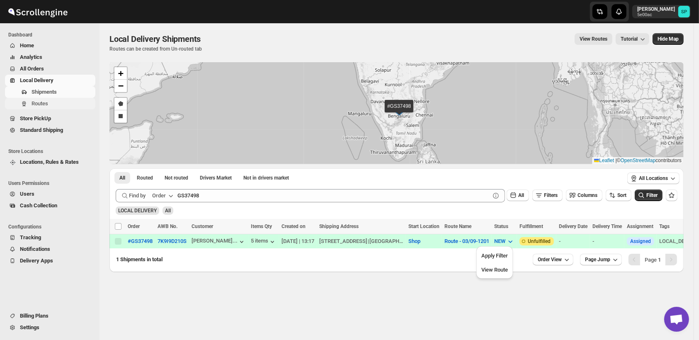
click at [42, 105] on span "Routes" at bounding box center [40, 103] width 17 height 6
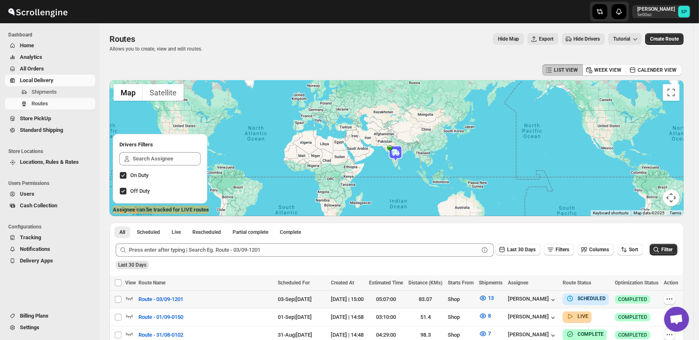
click at [674, 297] on icon "button" at bounding box center [670, 299] width 8 height 8
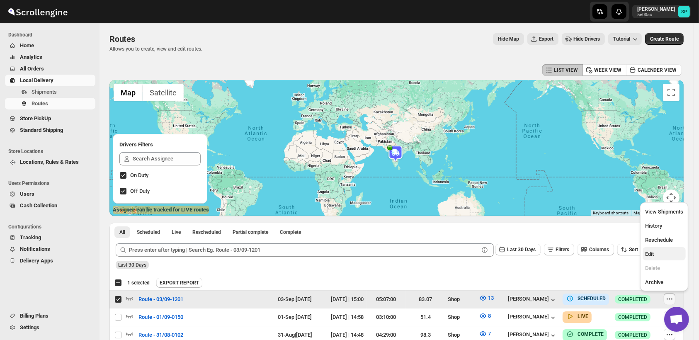
click at [657, 254] on span "Edit" at bounding box center [664, 254] width 38 height 8
checkbox input "false"
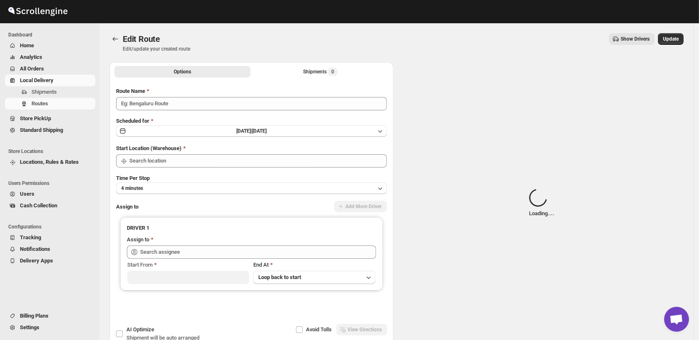
type input "Route - 03/09-1201"
type input "Shop"
type input "[PERSON_NAME] ([EMAIL_ADDRESS][DOMAIN_NAME])"
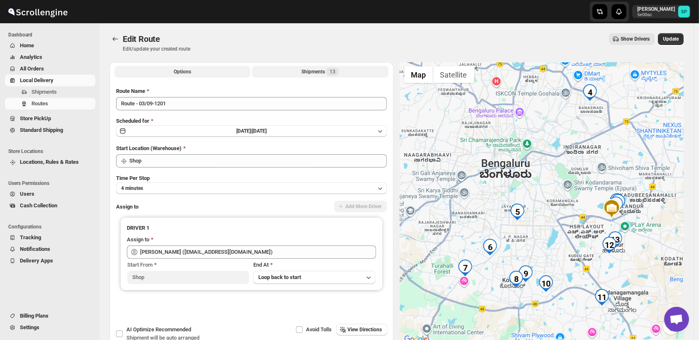
click at [320, 74] on div "Shipments 13" at bounding box center [319, 72] width 37 height 8
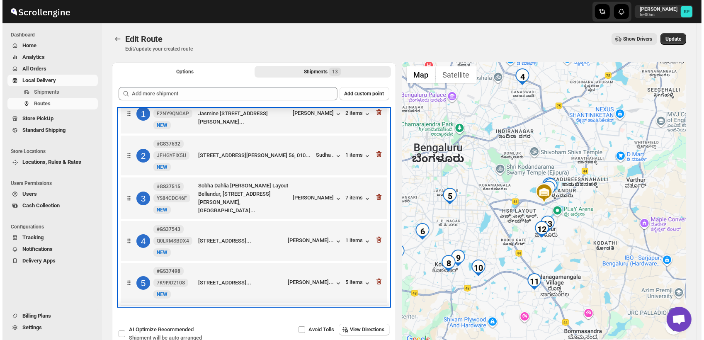
scroll to position [25, 0]
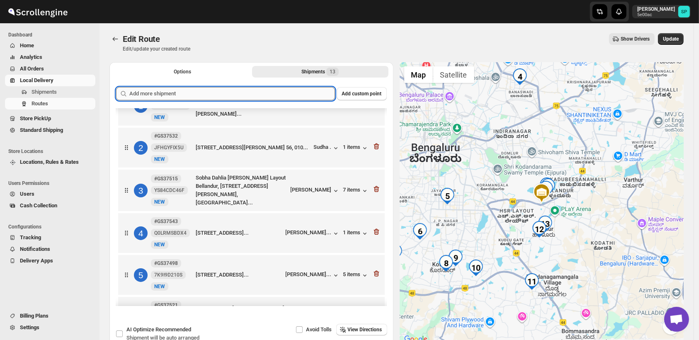
click at [293, 92] on input "text" at bounding box center [232, 93] width 206 height 13
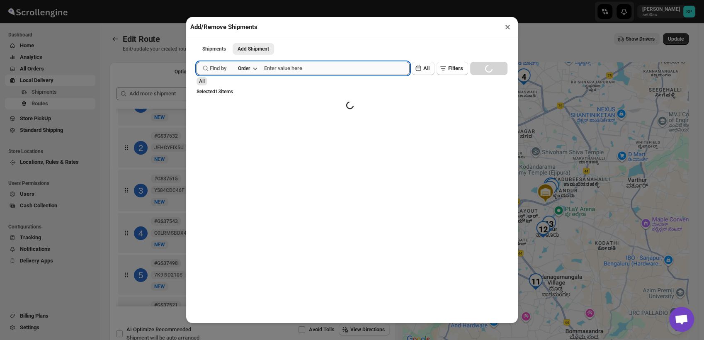
click at [330, 69] on input "text" at bounding box center [337, 68] width 146 height 13
paste input "GS37498"
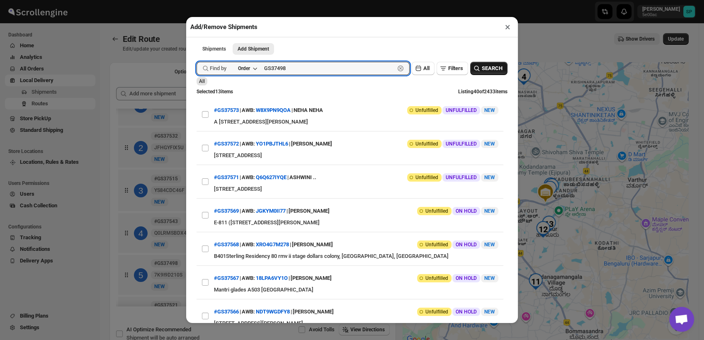
type input "GS37498"
click at [482, 68] on span "SEARCH" at bounding box center [492, 68] width 21 height 8
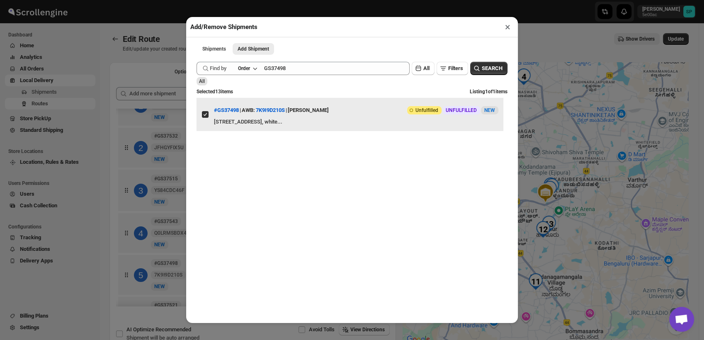
click at [208, 118] on input "View details for 68b3fdfec0fa9a00bc70fd5f" at bounding box center [205, 114] width 7 height 7
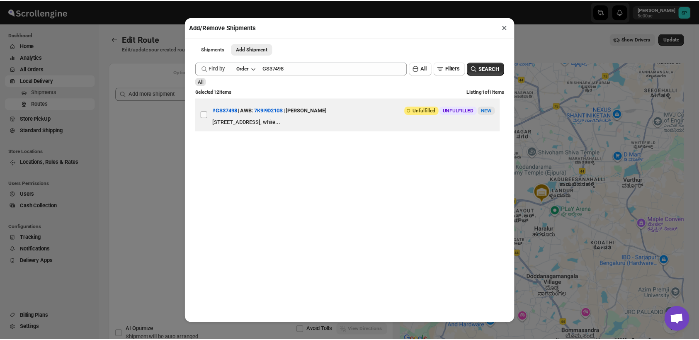
scroll to position [0, 0]
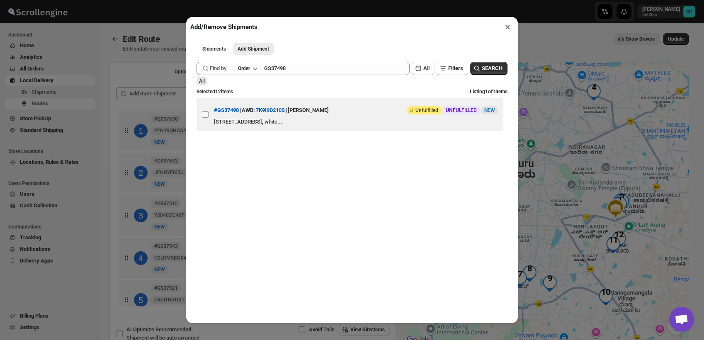
click at [207, 118] on input "View details for 68b3fdfec0fa9a00bc70fd5f" at bounding box center [205, 114] width 7 height 7
checkbox input "true"
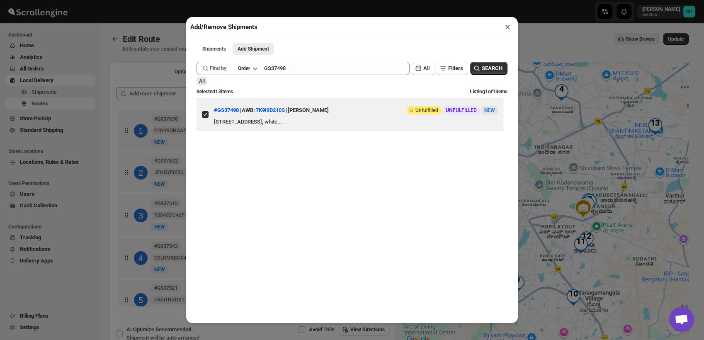
click at [508, 28] on button "×" at bounding box center [508, 27] width 12 height 12
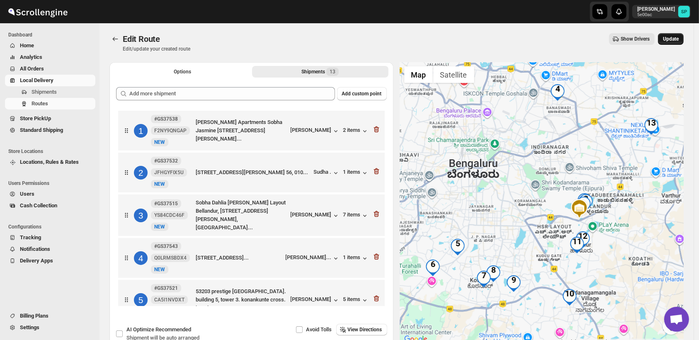
click at [684, 44] on button "Update" at bounding box center [671, 39] width 26 height 12
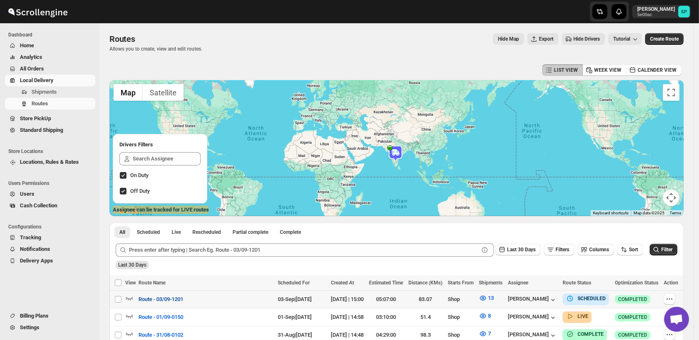
click at [169, 299] on span "Route - 03/09-1201" at bounding box center [161, 299] width 45 height 8
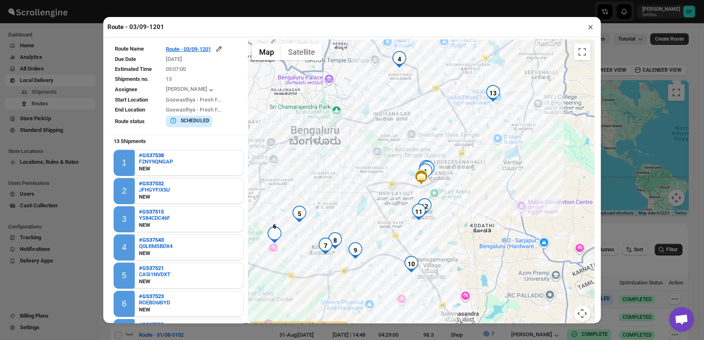
click at [591, 27] on button "×" at bounding box center [591, 27] width 12 height 12
